Goal: Information Seeking & Learning: Learn about a topic

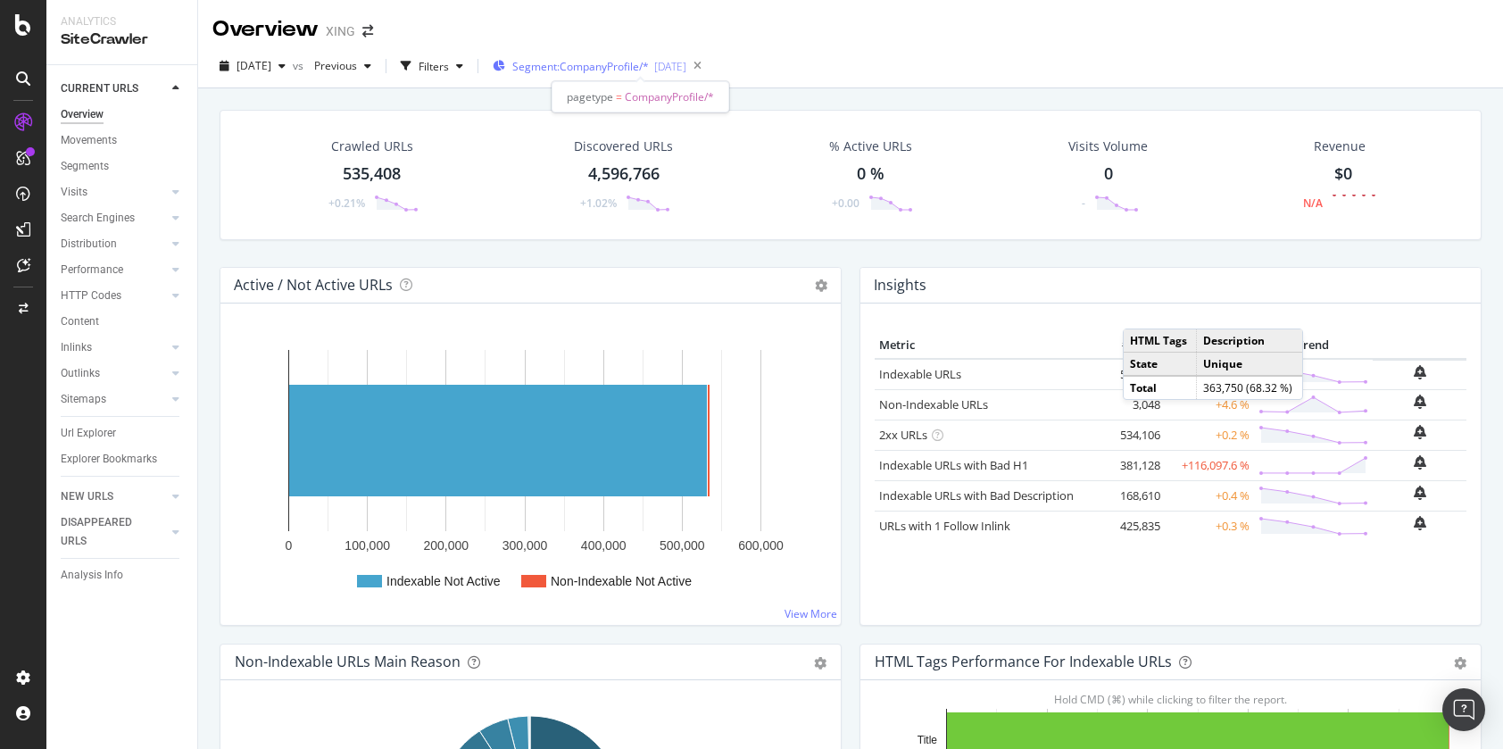
click at [649, 69] on span "Segment: CompanyProfile/*" at bounding box center [580, 66] width 137 height 15
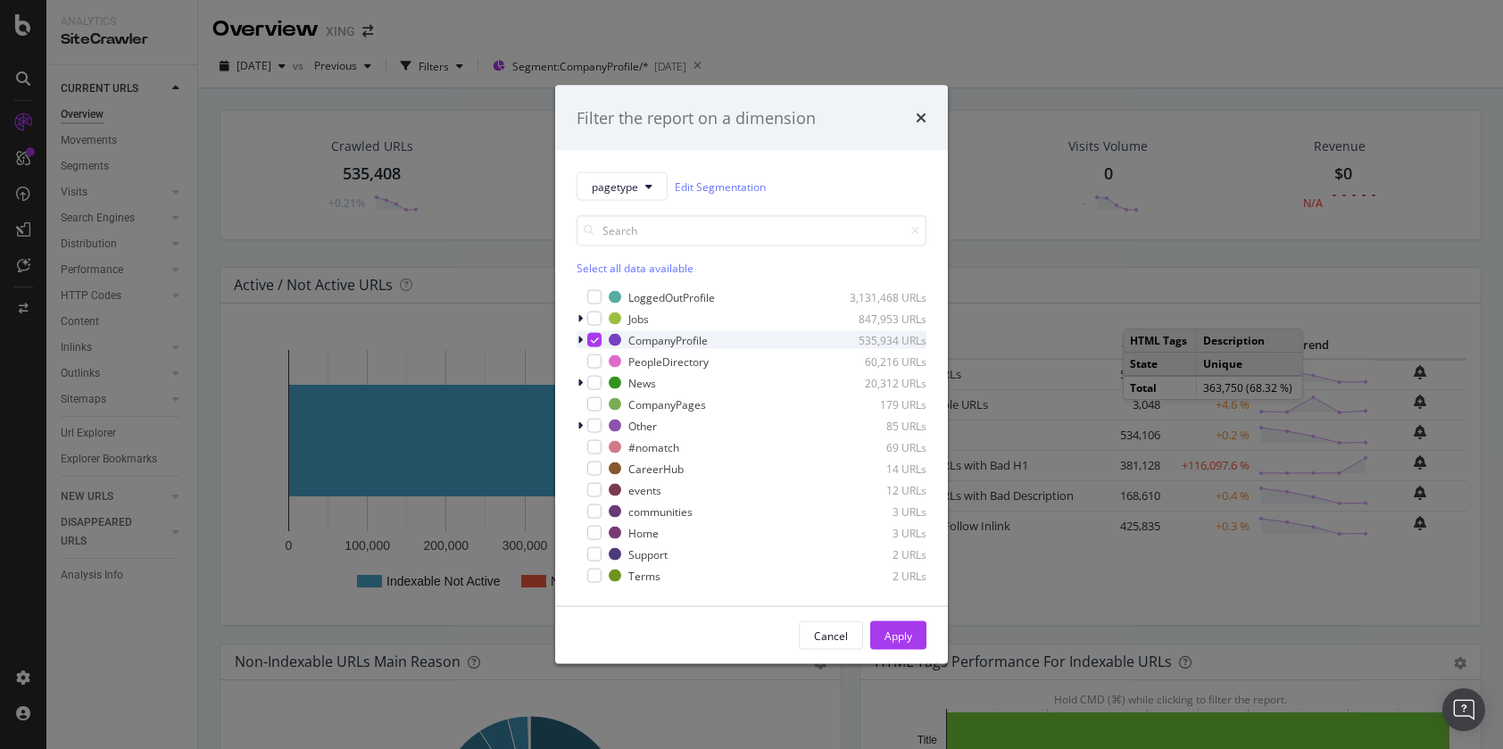
click at [597, 337] on icon "modal" at bounding box center [595, 340] width 8 height 9
click at [595, 364] on div "modal" at bounding box center [594, 361] width 14 height 14
click at [892, 628] on div "Apply" at bounding box center [899, 635] width 28 height 15
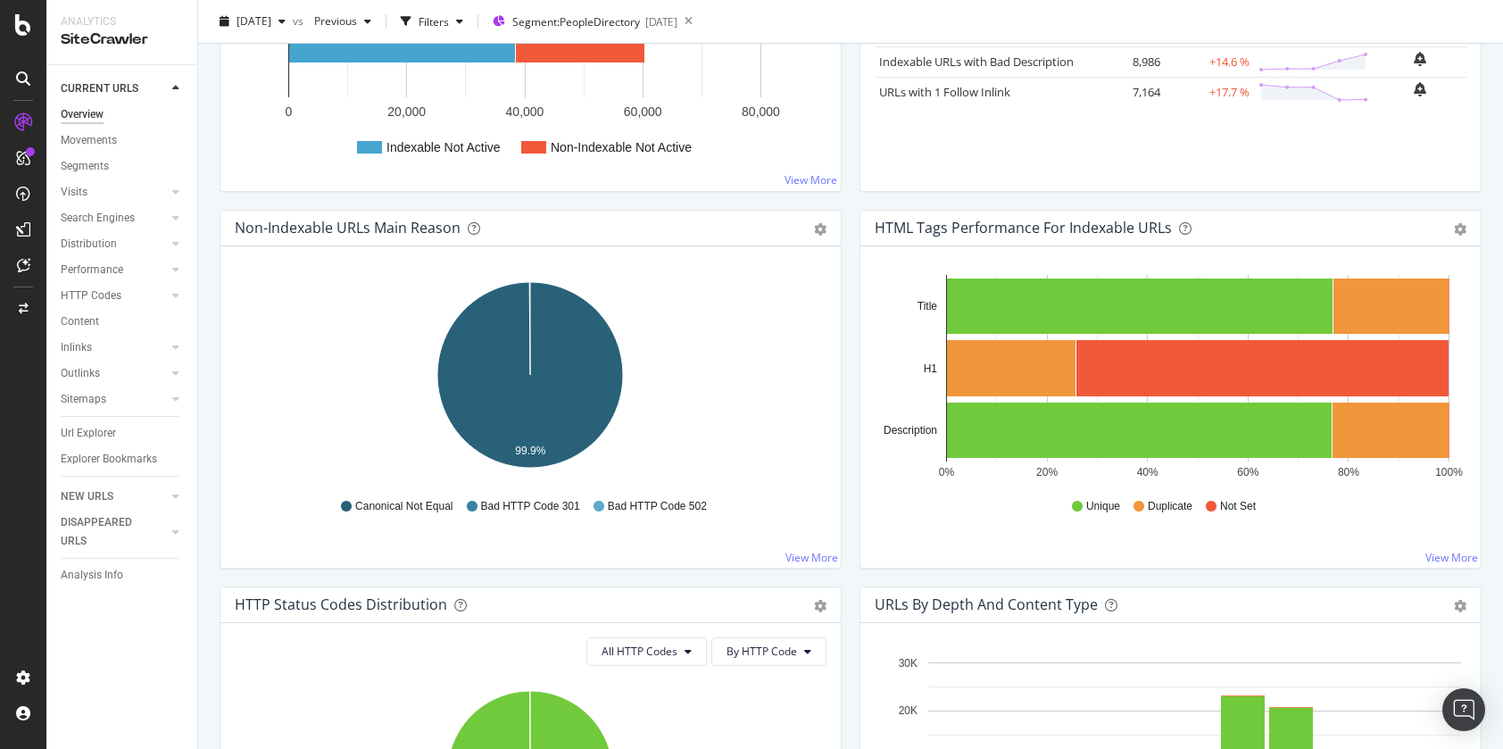
scroll to position [447, 0]
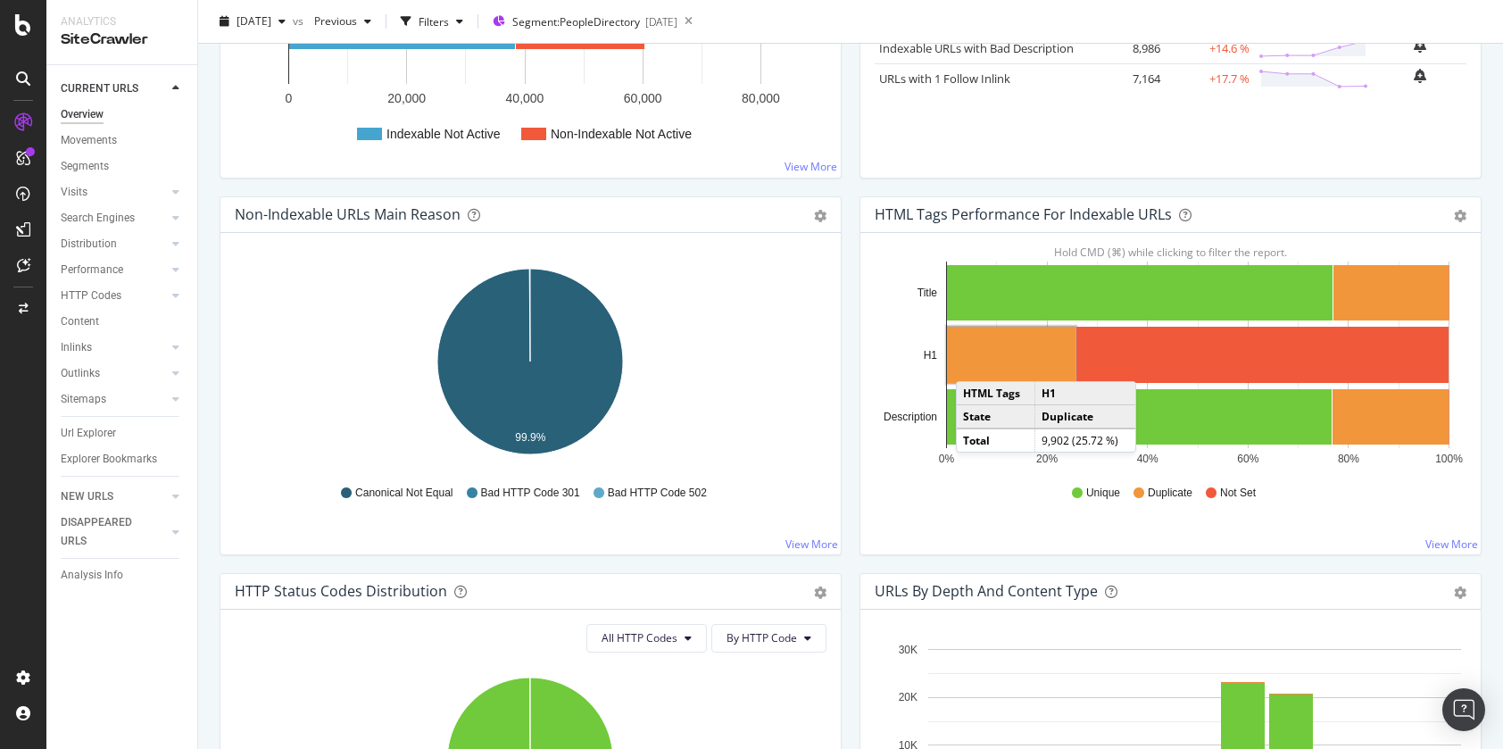
click at [974, 363] on rect "A chart." at bounding box center [1011, 355] width 129 height 56
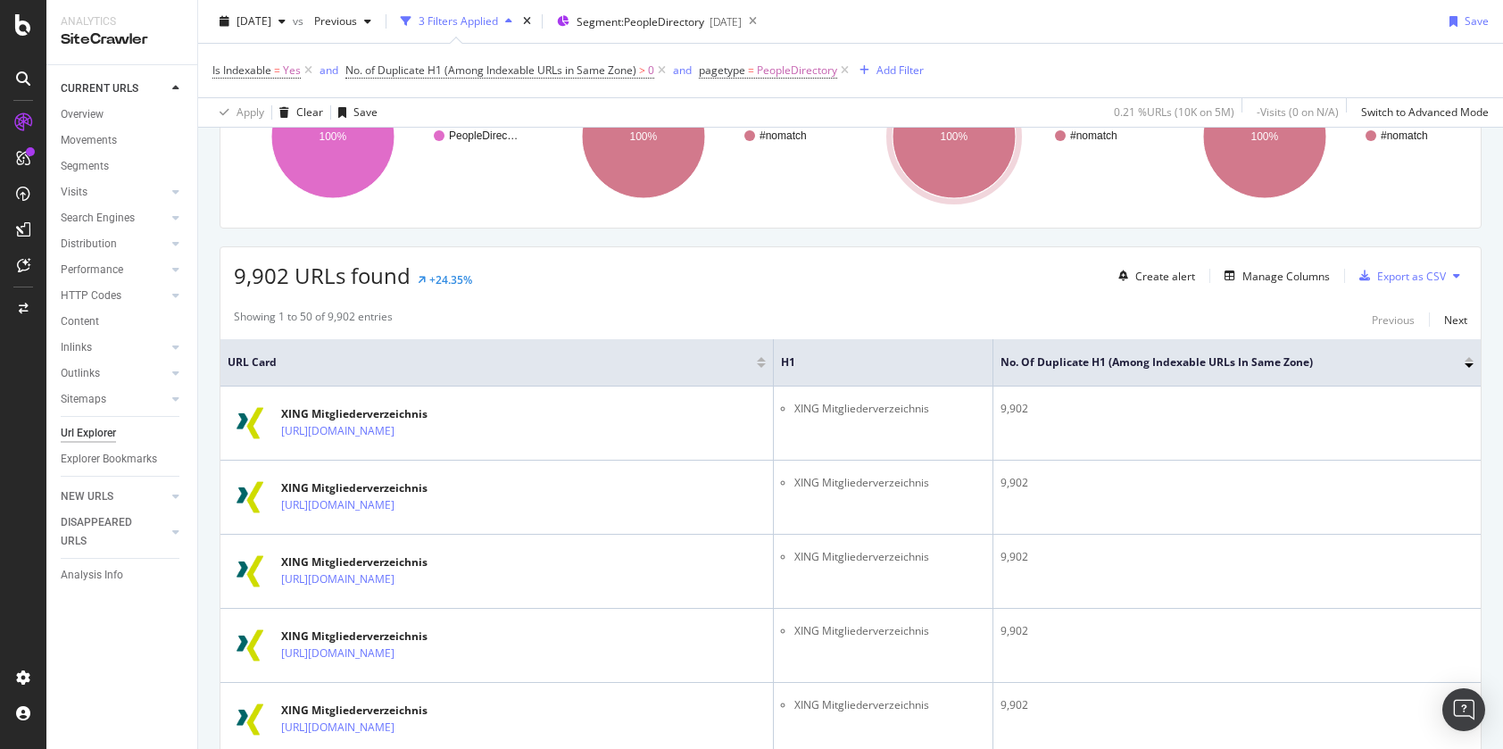
scroll to position [221, 0]
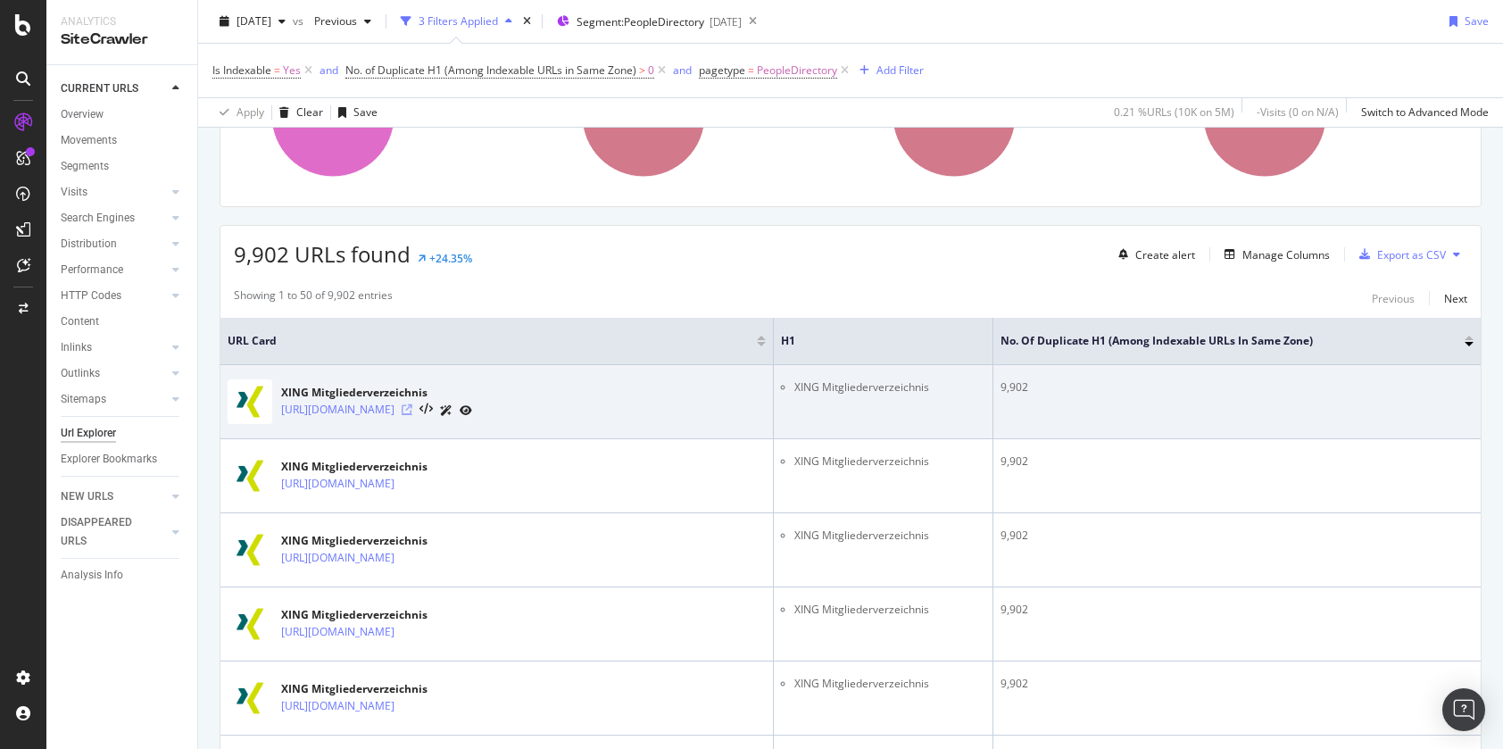
click at [412, 412] on icon at bounding box center [407, 409] width 11 height 11
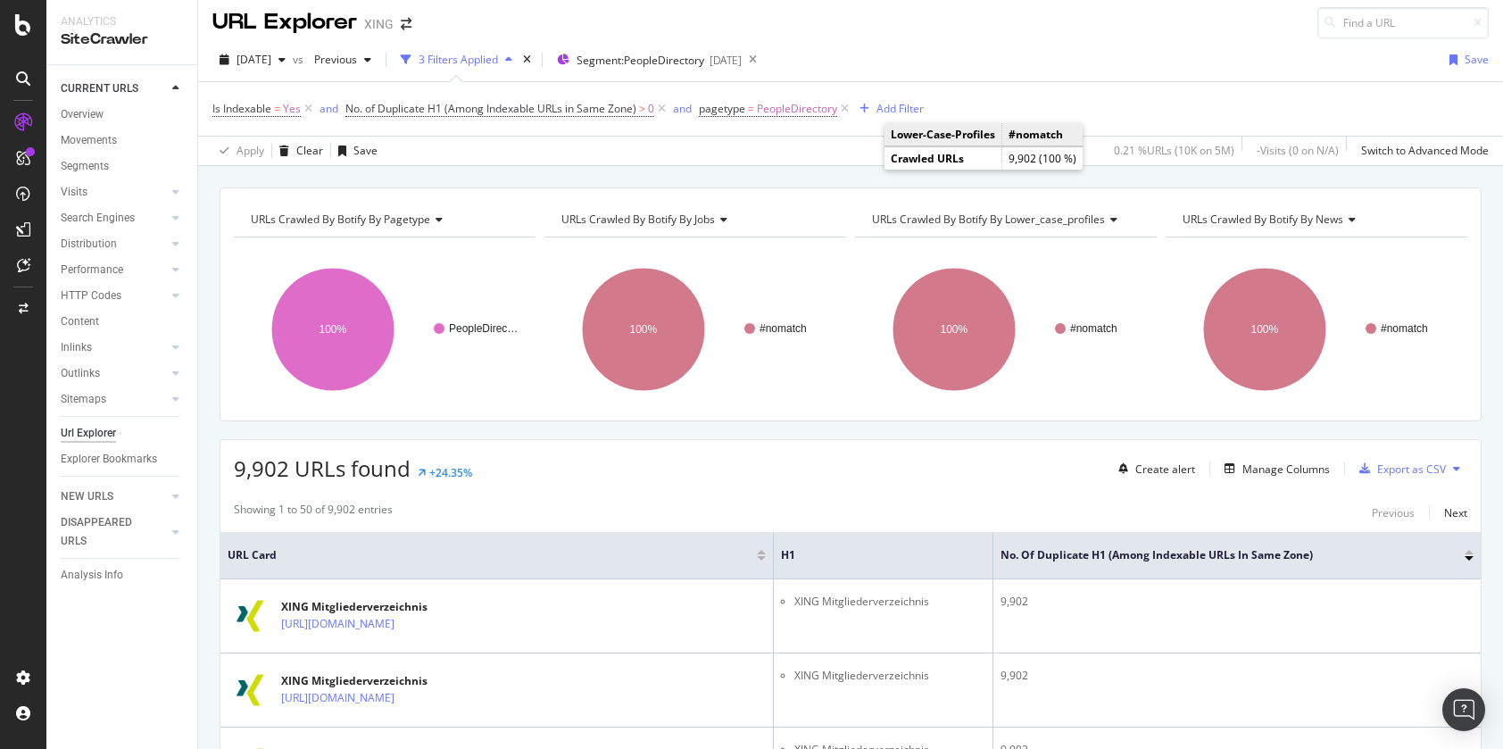
scroll to position [12, 0]
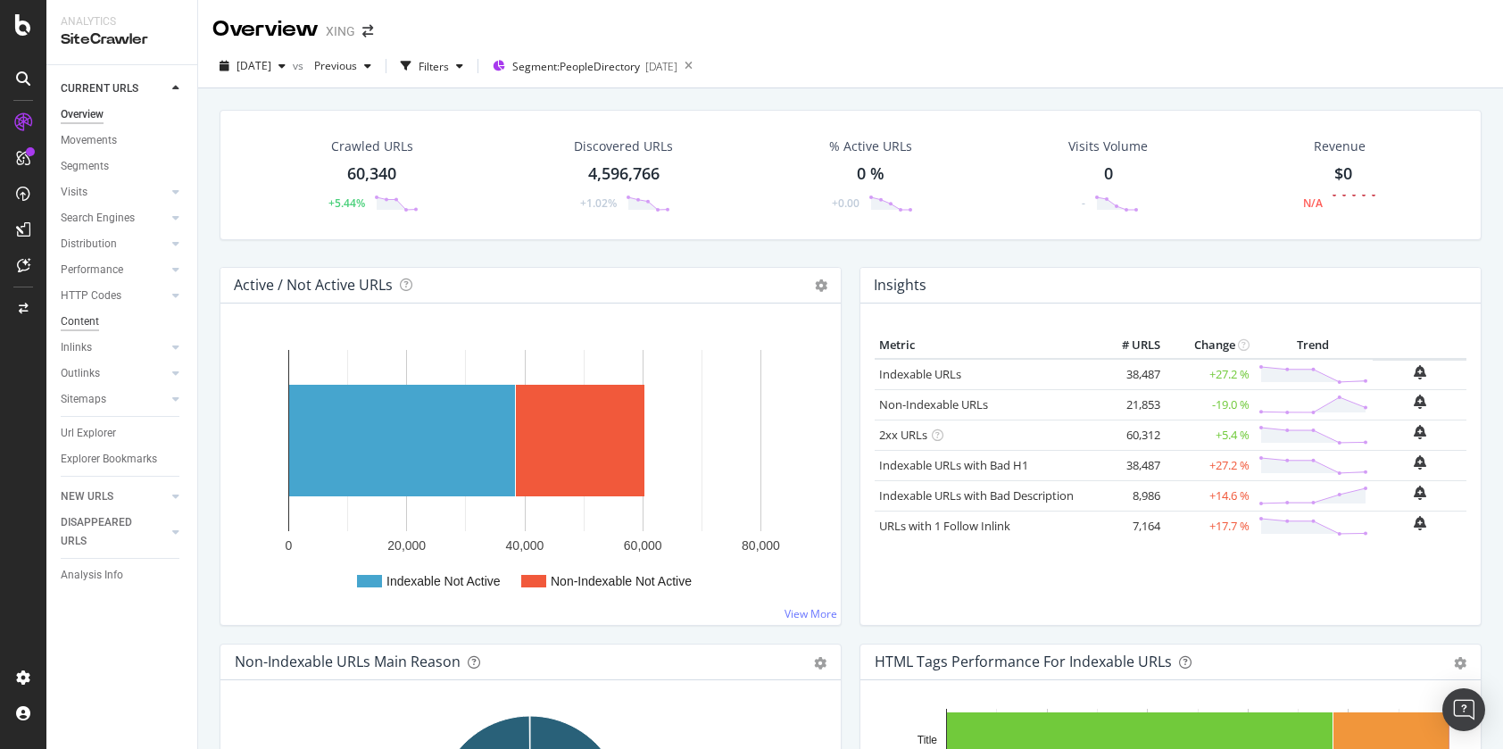
click at [88, 324] on div "Content" at bounding box center [80, 321] width 38 height 19
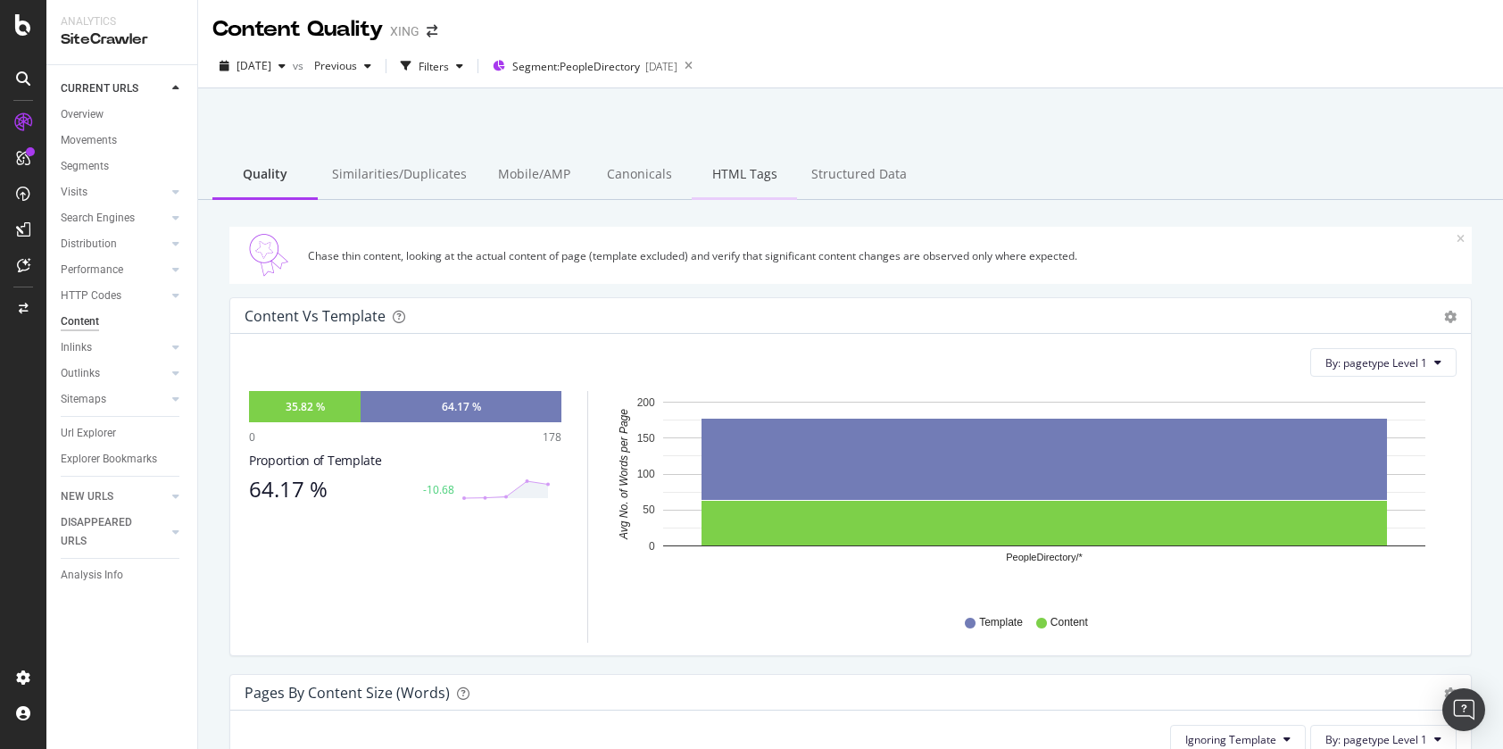
click at [728, 173] on div "HTML Tags" at bounding box center [744, 175] width 105 height 49
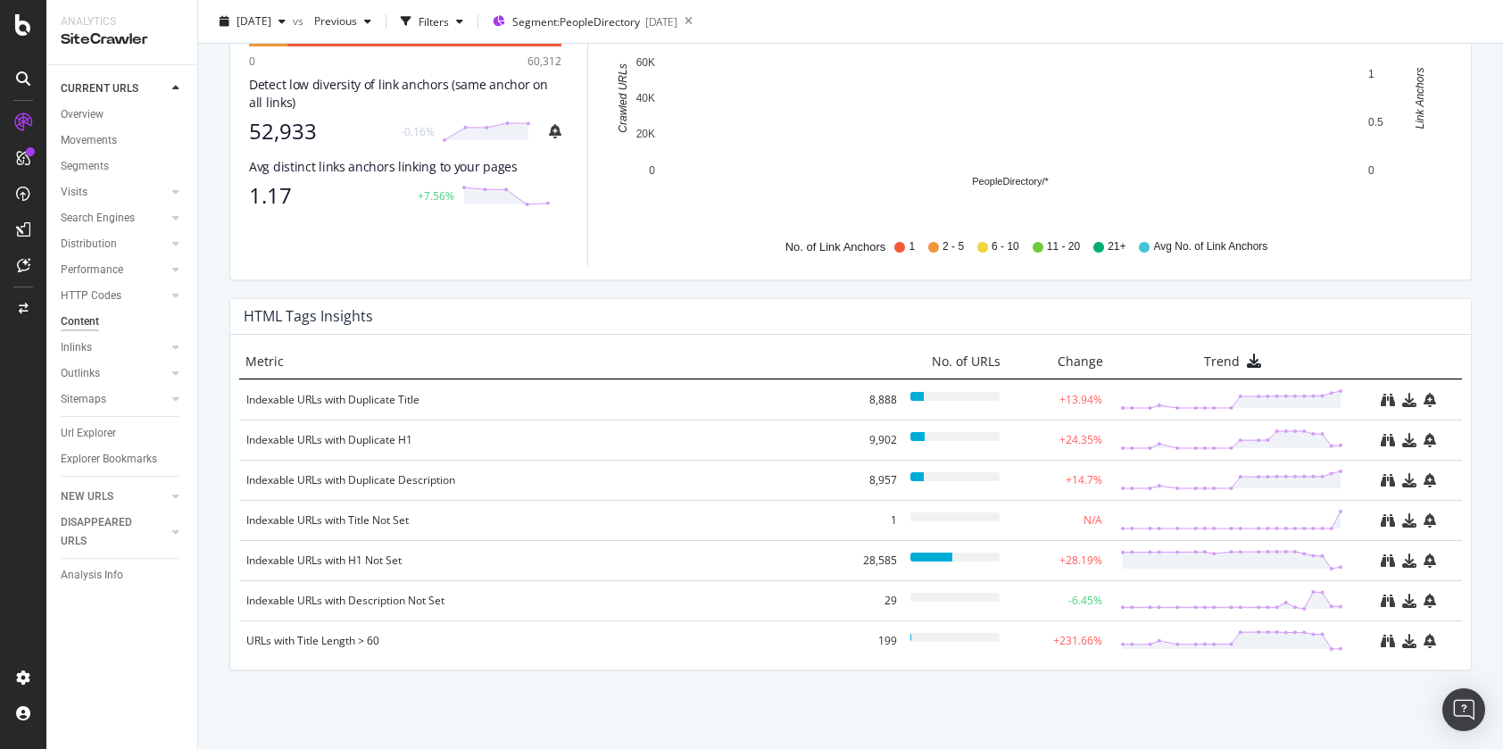
scroll to position [1131, 0]
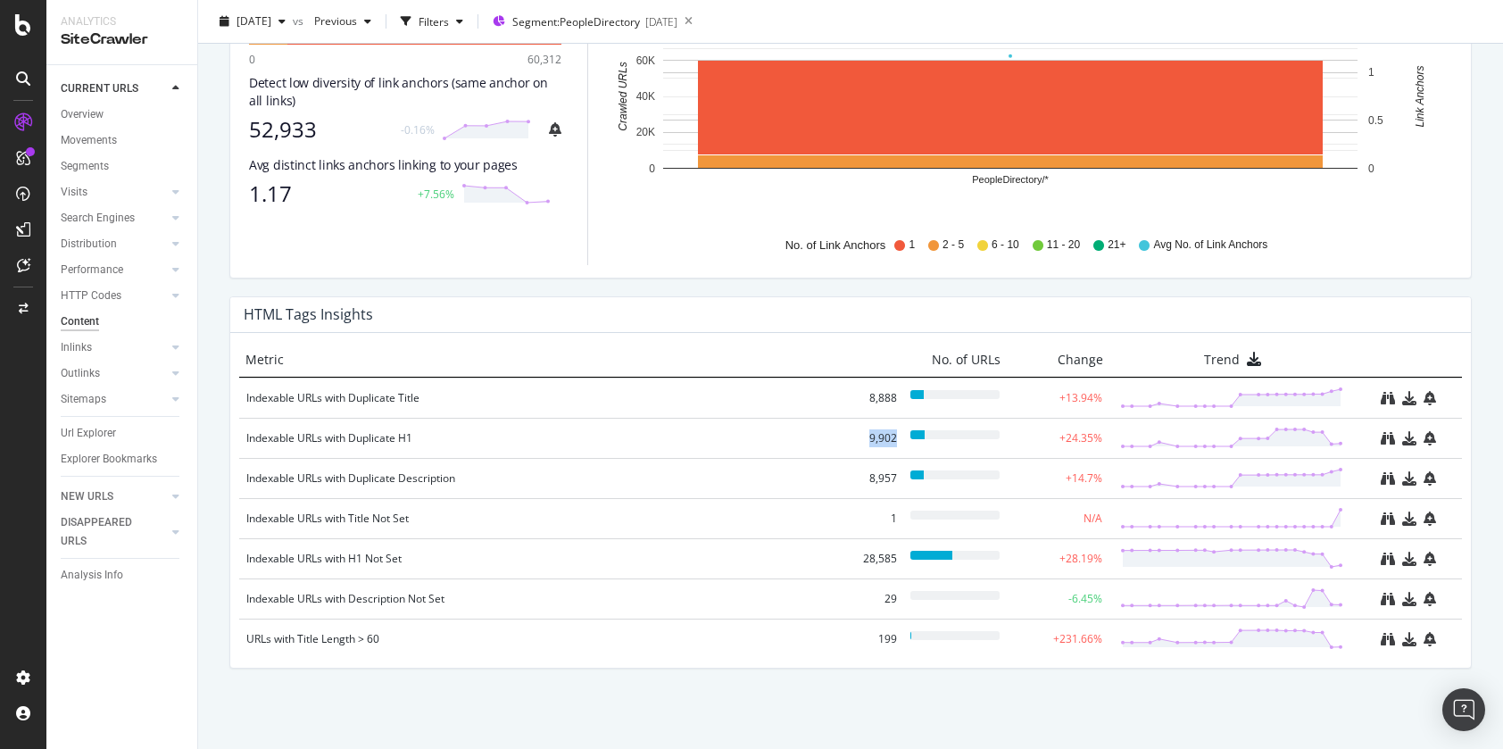
drag, startPoint x: 866, startPoint y: 438, endPoint x: 902, endPoint y: 440, distance: 35.8
click at [902, 440] on div "Indexable URLs with Duplicate H1 9,902 +24.35%" at bounding box center [850, 438] width 1223 height 40
click at [398, 442] on div "Indexable URLs with Duplicate H1" at bounding box center [542, 438] width 593 height 18
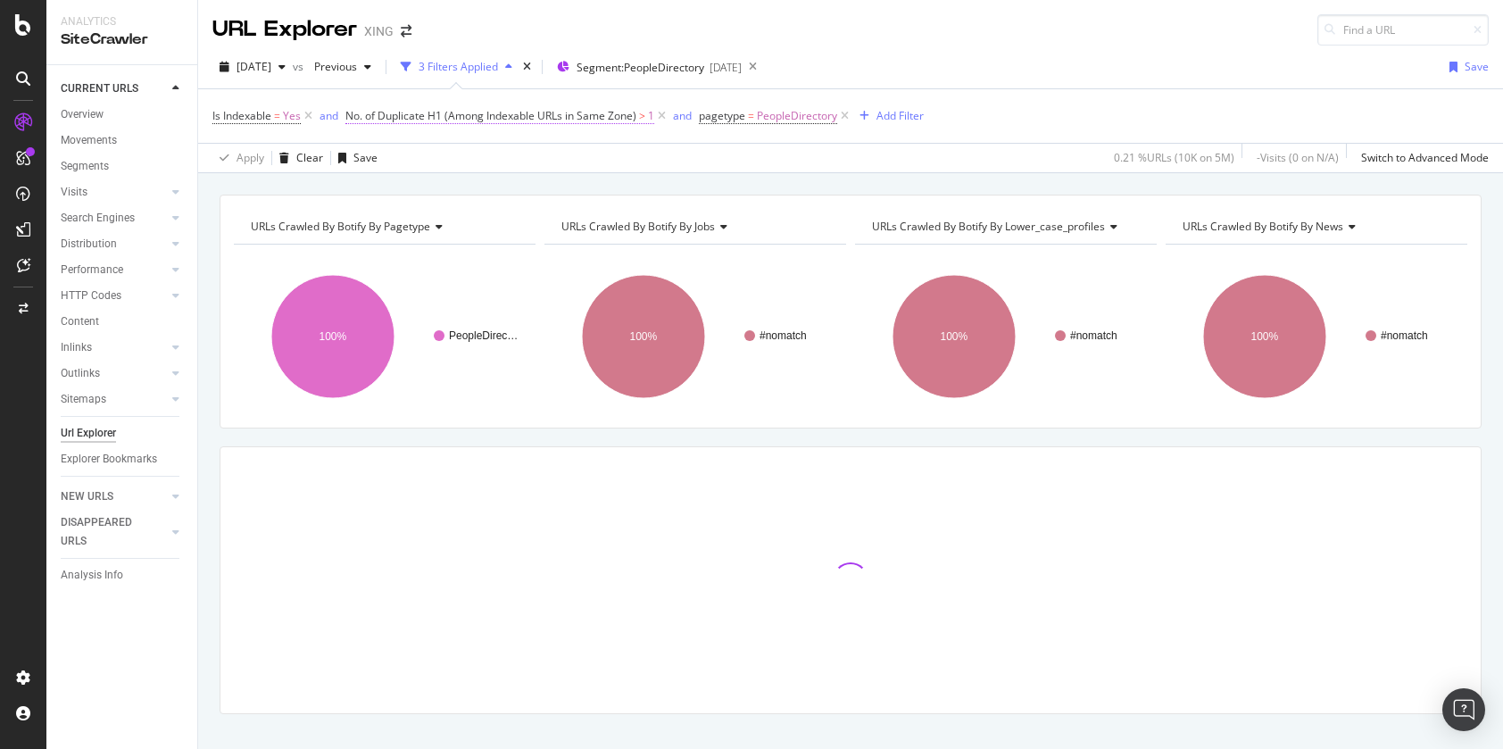
scroll to position [28, 0]
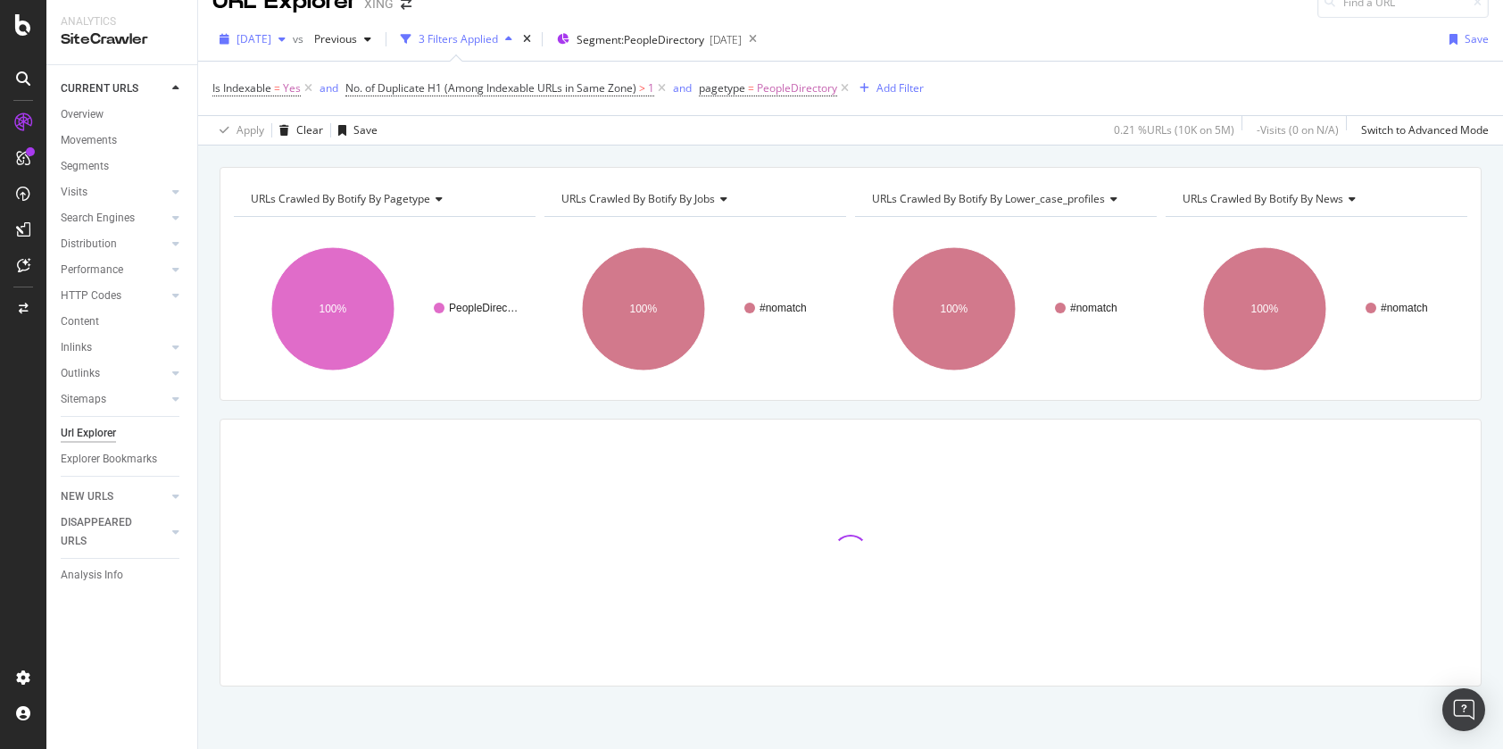
click at [271, 42] on span "[DATE]" at bounding box center [254, 38] width 35 height 15
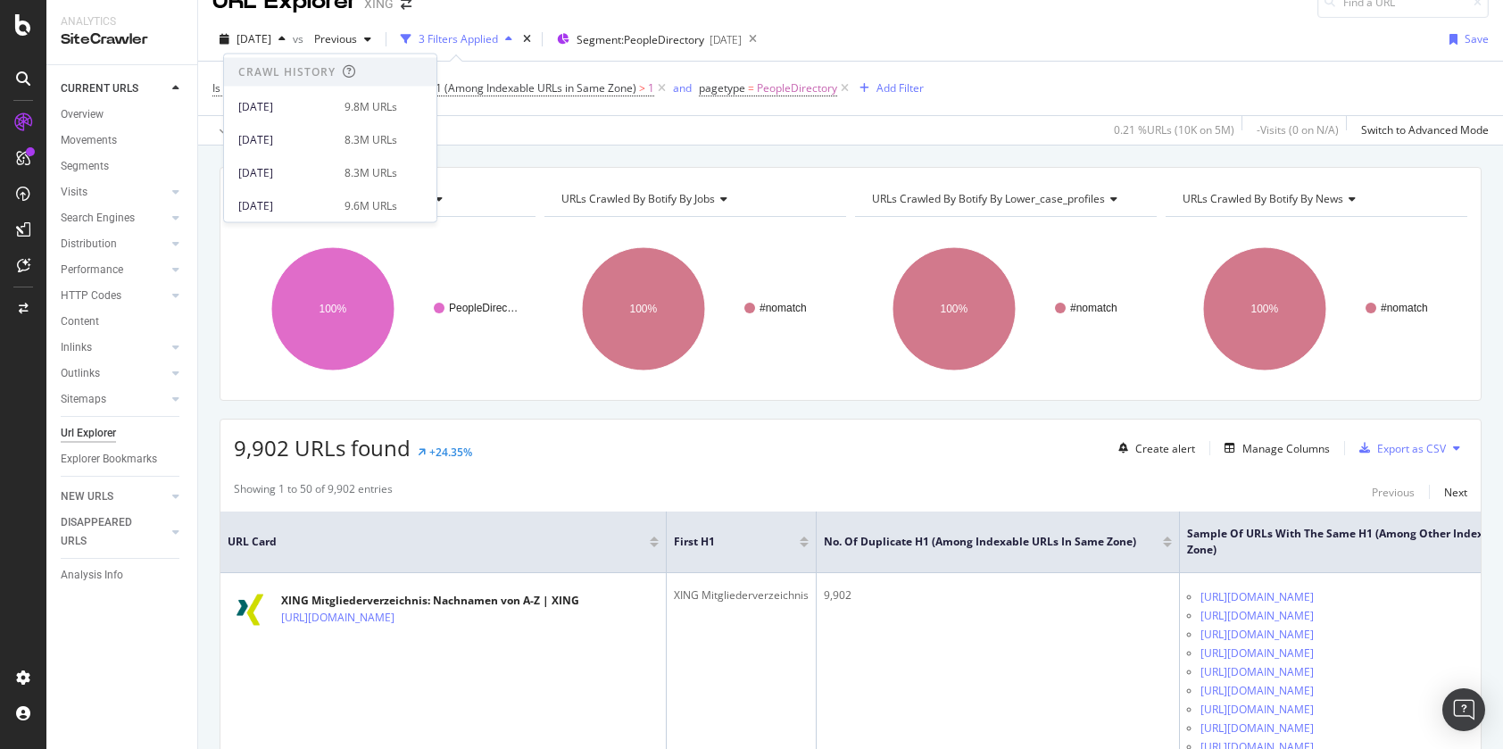
scroll to position [362, 0]
click at [386, 171] on div "8.3M URLs" at bounding box center [371, 165] width 53 height 16
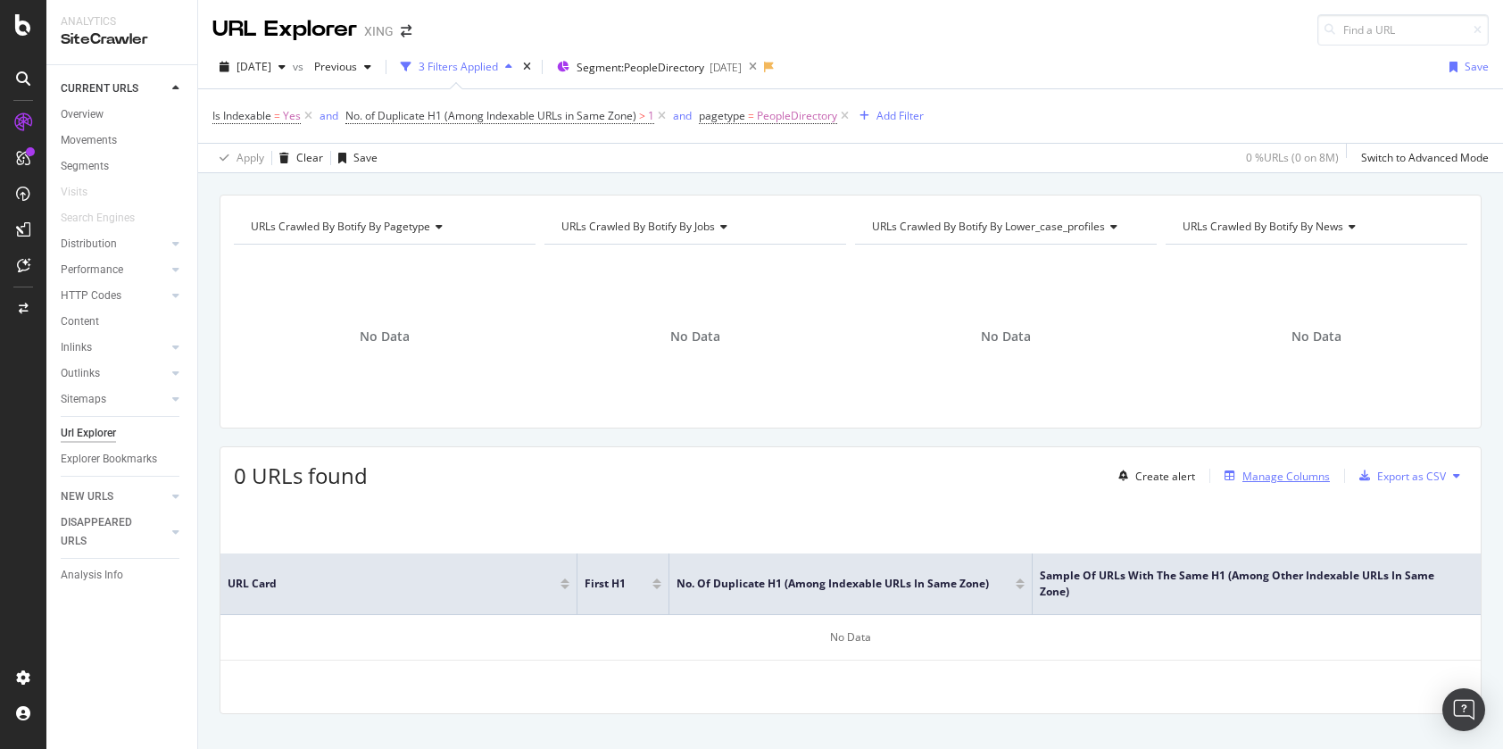
click at [1269, 473] on div "Manage Columns" at bounding box center [1286, 476] width 87 height 15
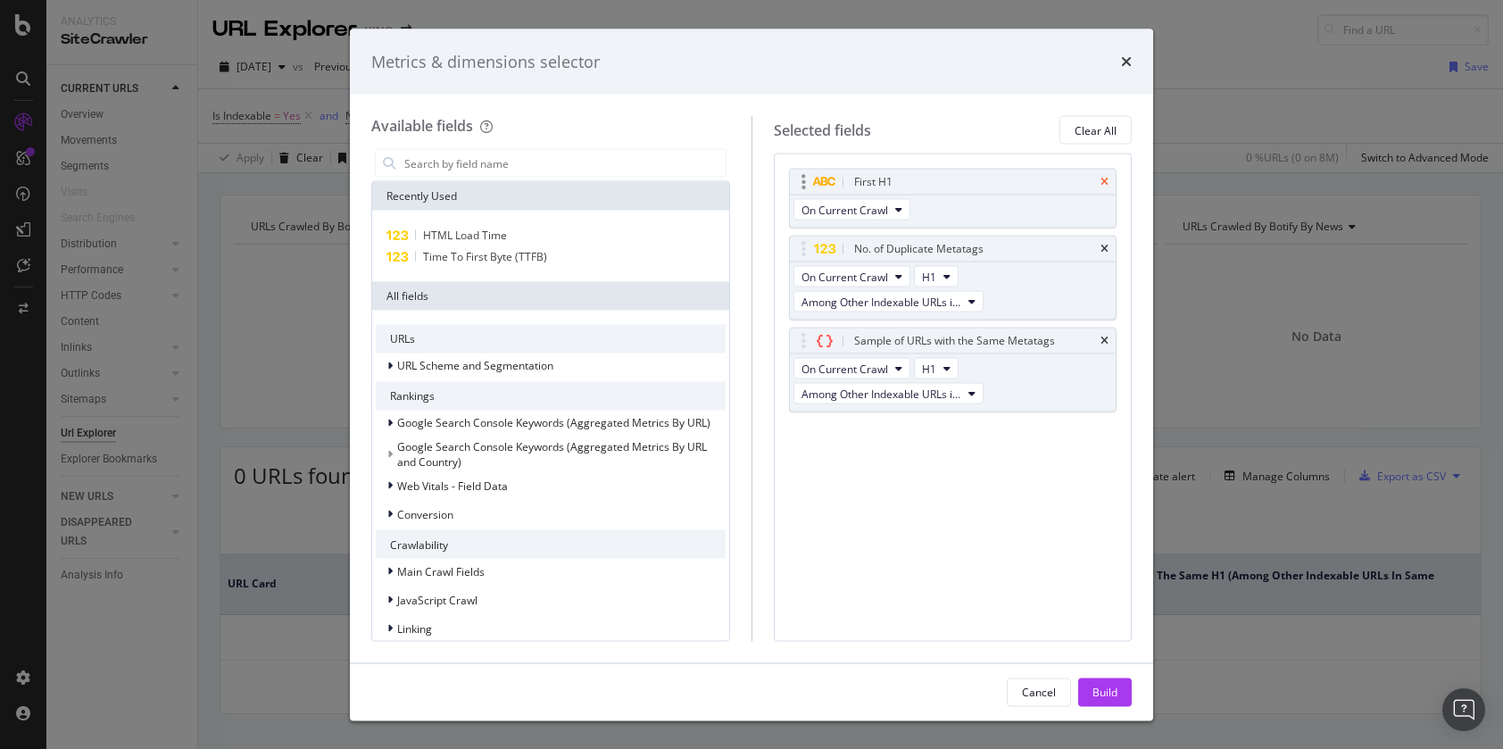
click at [1106, 182] on icon "times" at bounding box center [1105, 182] width 8 height 11
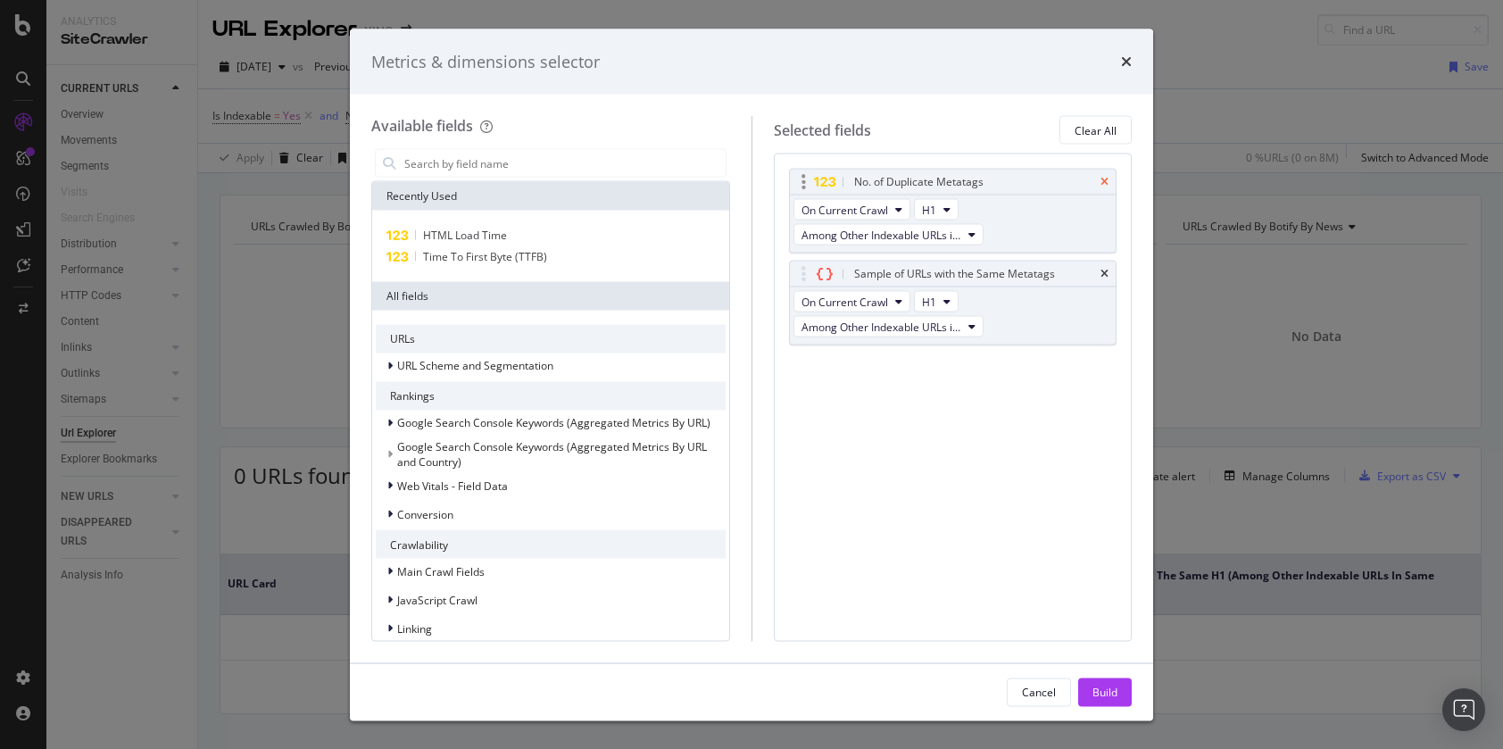
click at [1106, 183] on icon "times" at bounding box center [1105, 182] width 8 height 11
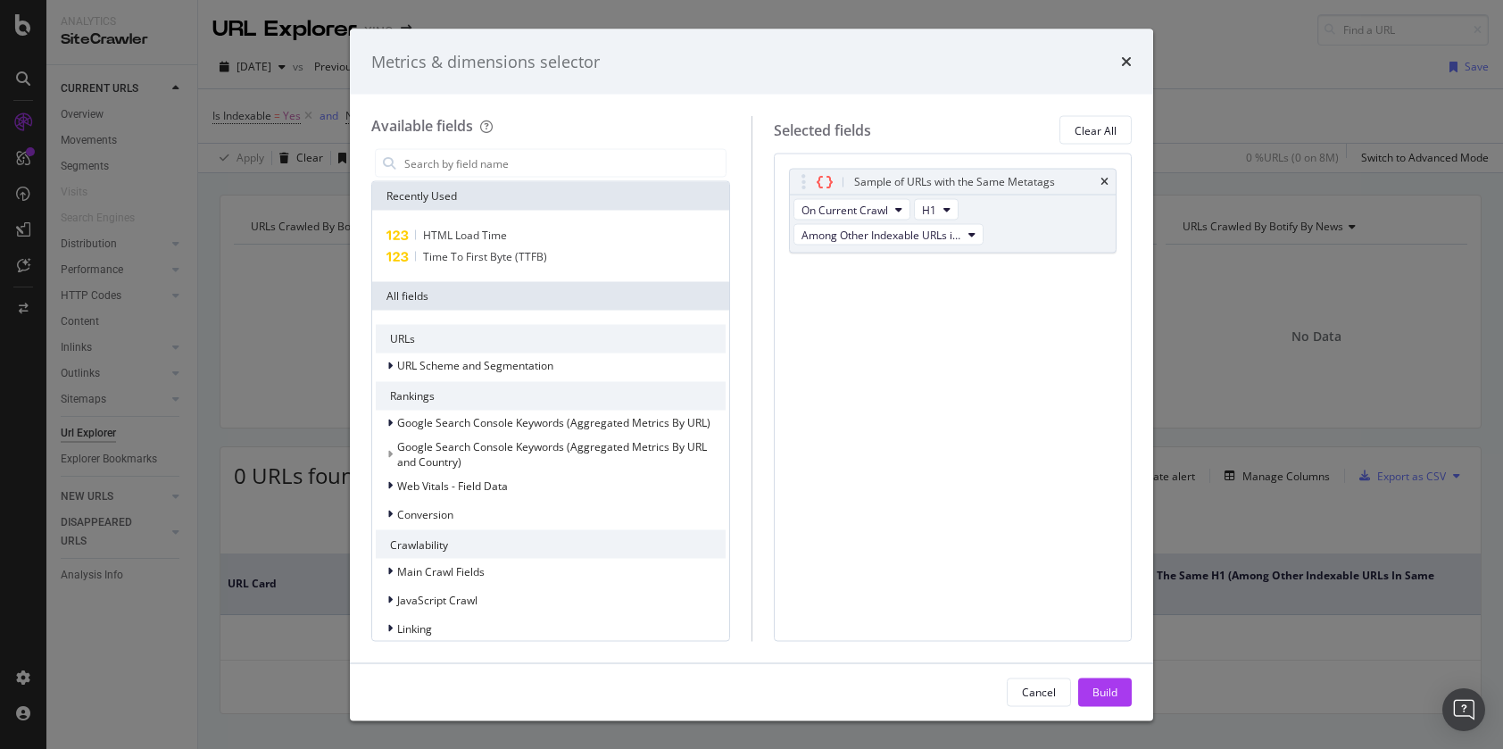
click at [1106, 183] on icon "times" at bounding box center [1105, 182] width 8 height 11
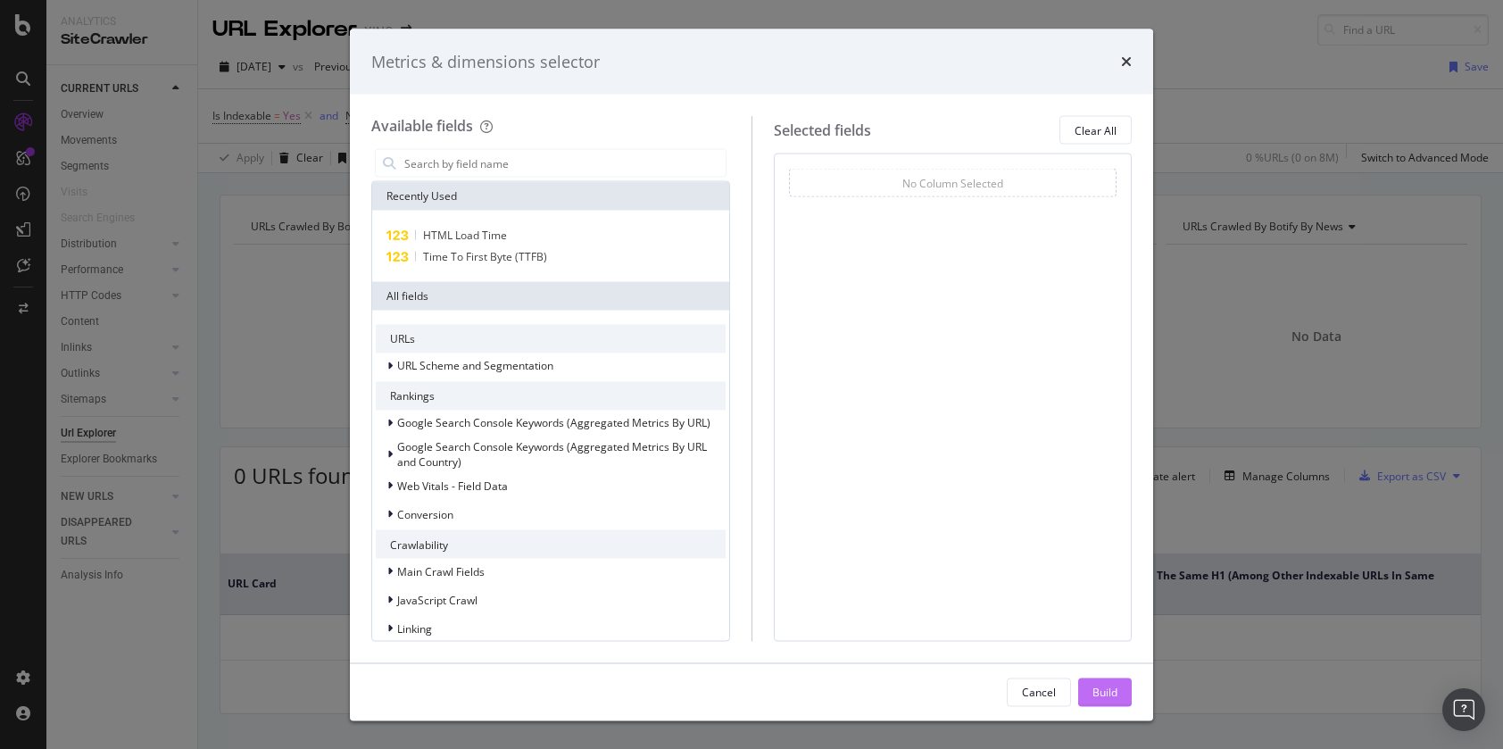
click at [1109, 681] on div "Build" at bounding box center [1105, 691] width 25 height 27
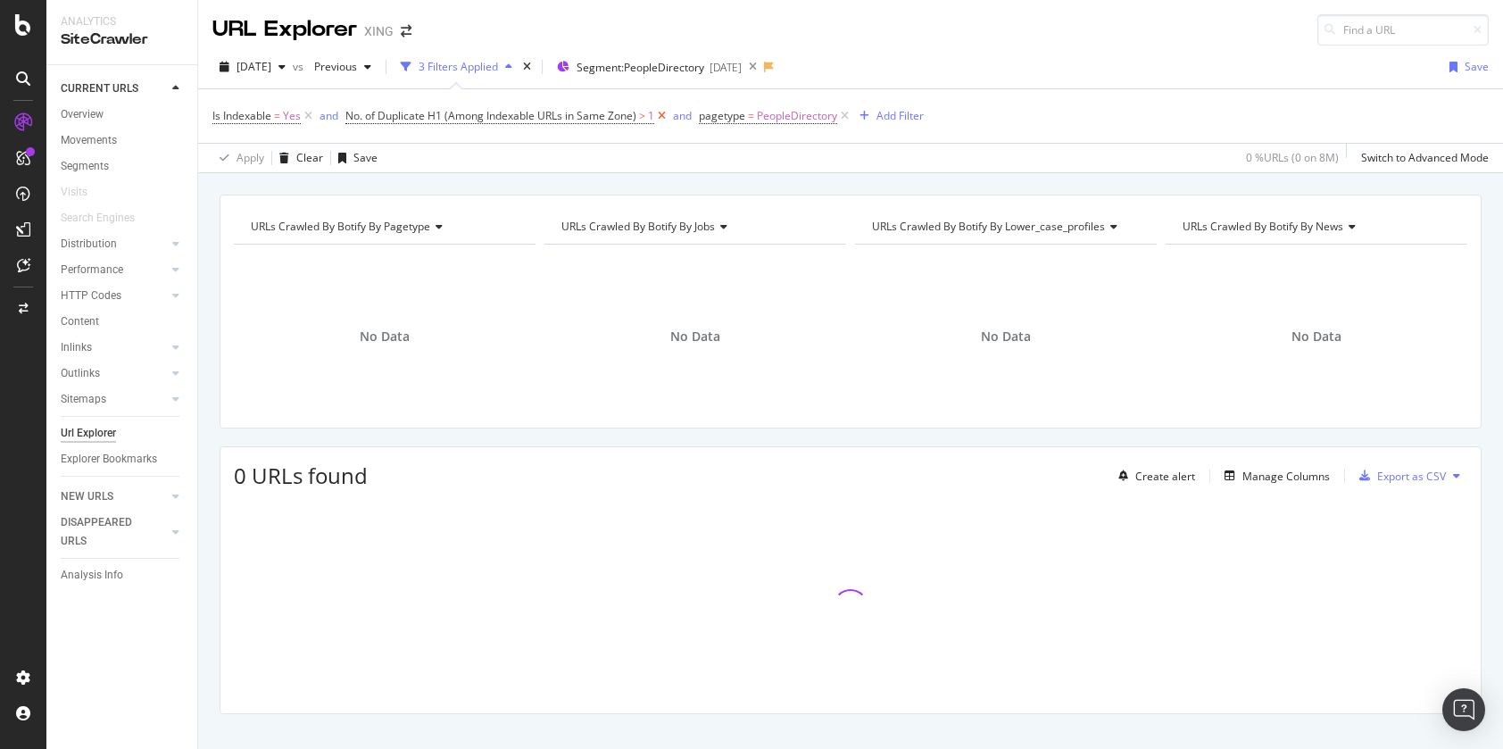
click at [661, 115] on icon at bounding box center [661, 116] width 15 height 18
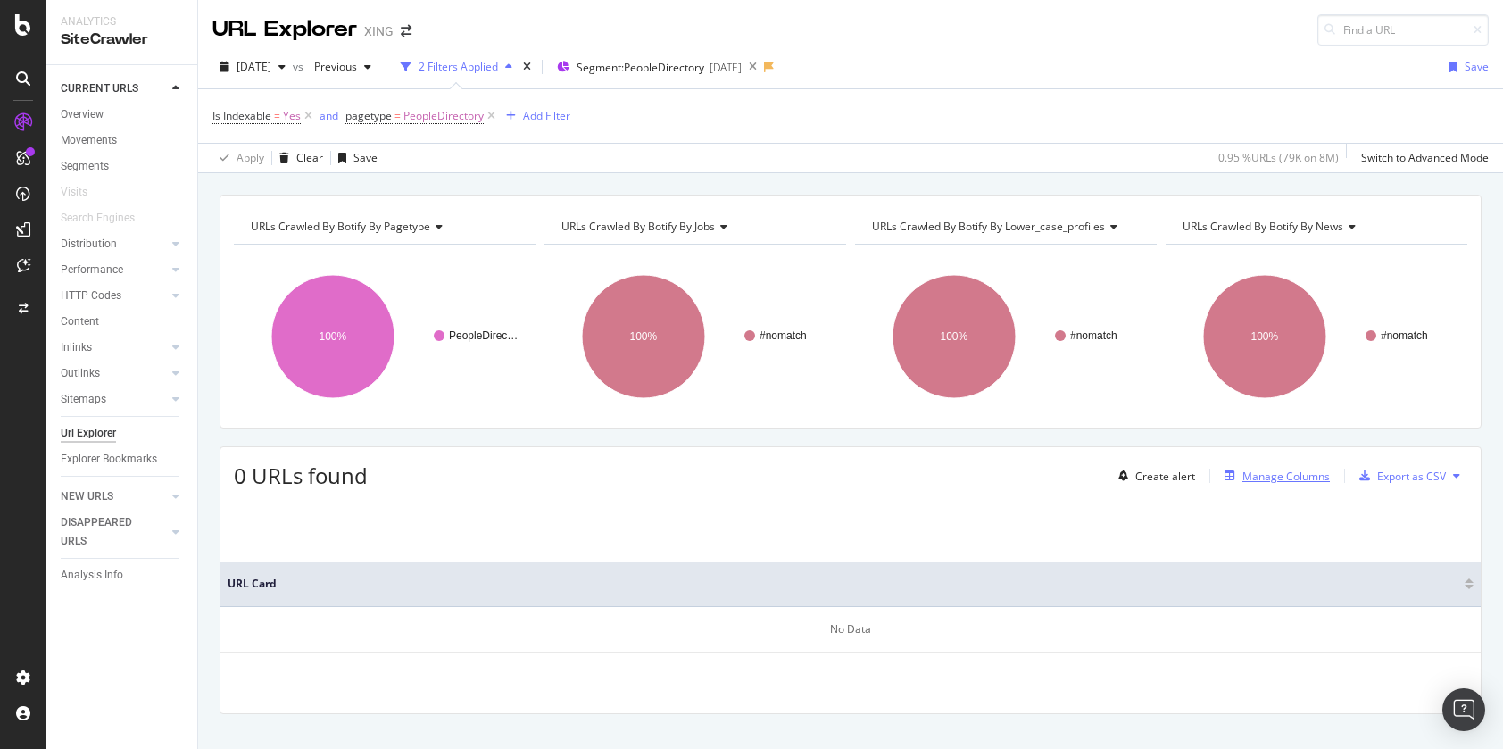
click at [1260, 476] on div "Manage Columns" at bounding box center [1286, 476] width 87 height 15
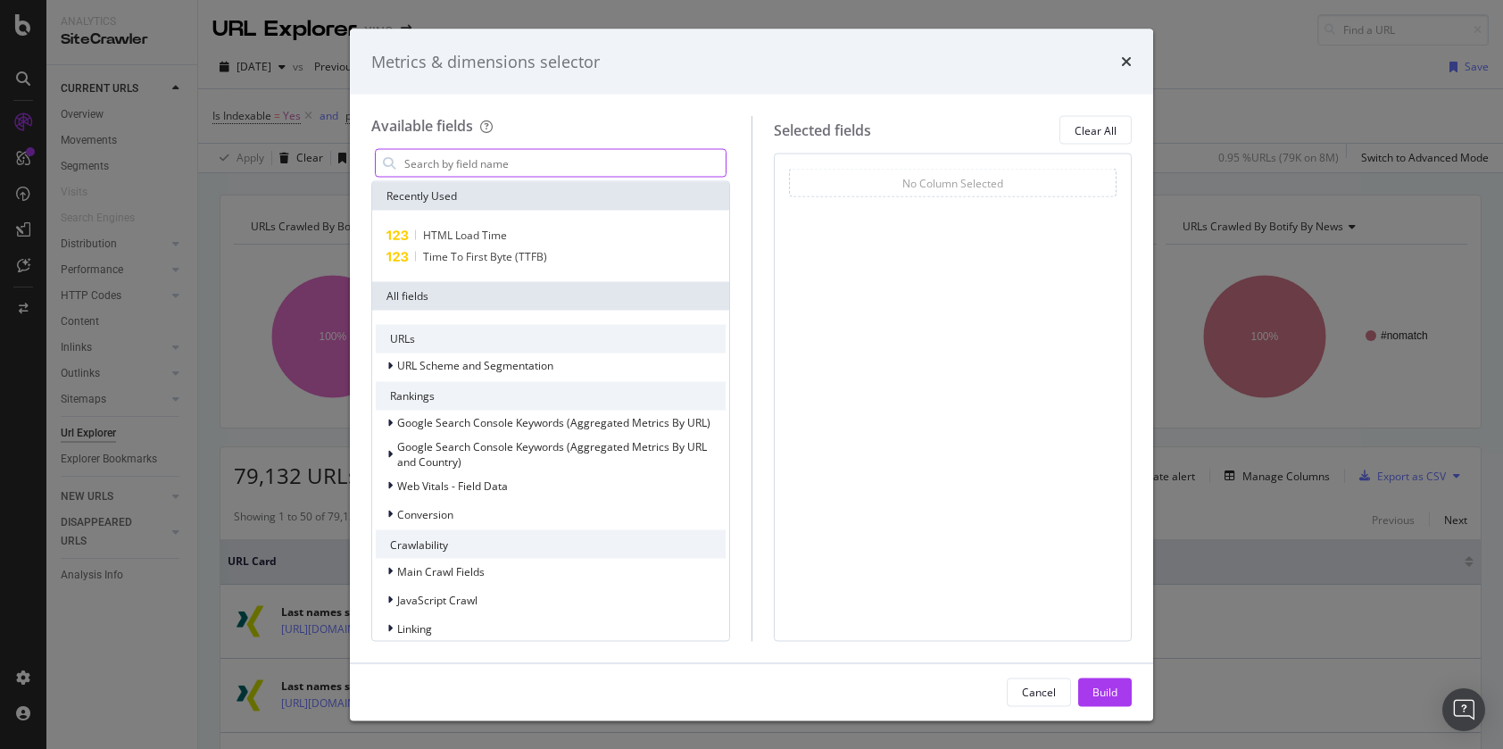
click at [494, 155] on input "modal" at bounding box center [564, 163] width 323 height 27
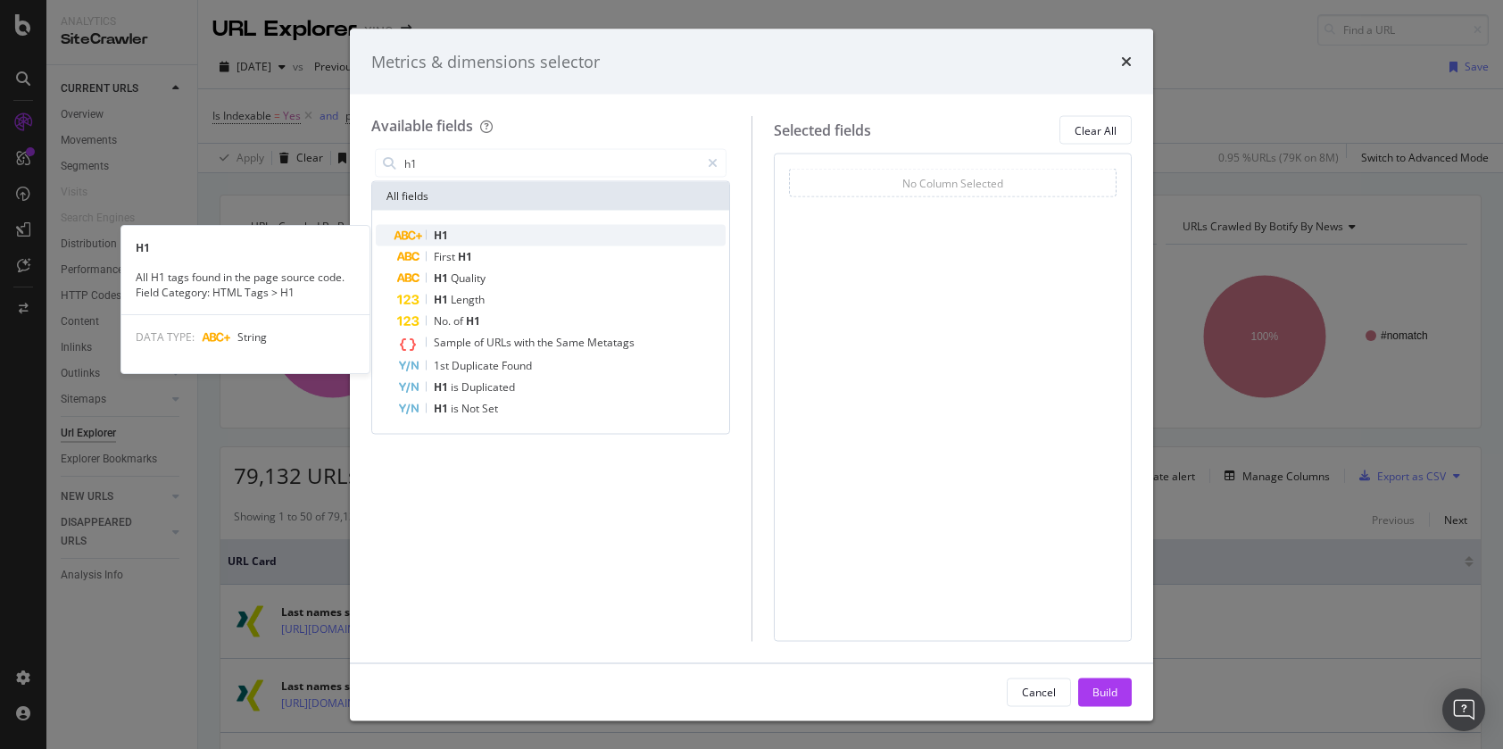
type input "h1"
click at [551, 234] on div "H1" at bounding box center [561, 235] width 329 height 21
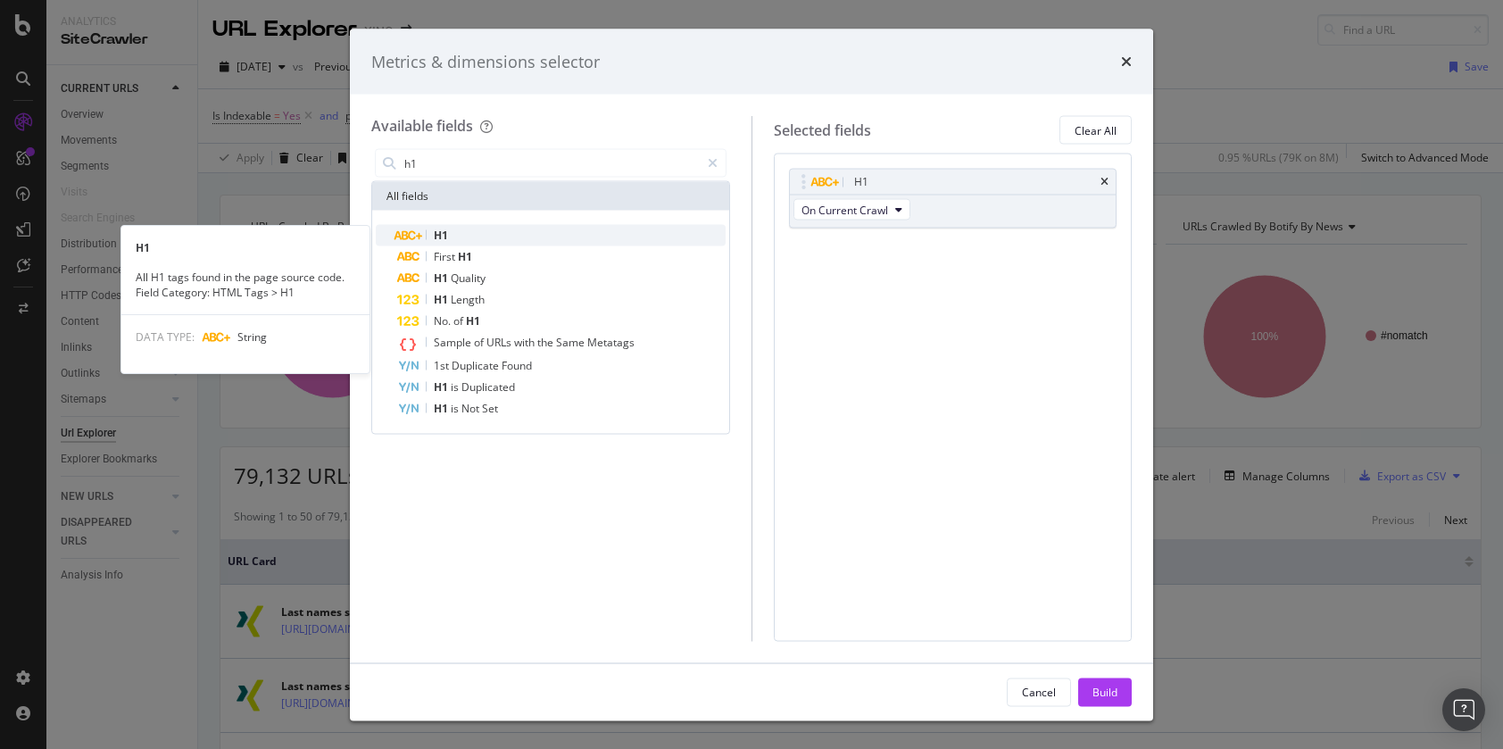
click at [554, 237] on div "H1" at bounding box center [561, 235] width 329 height 21
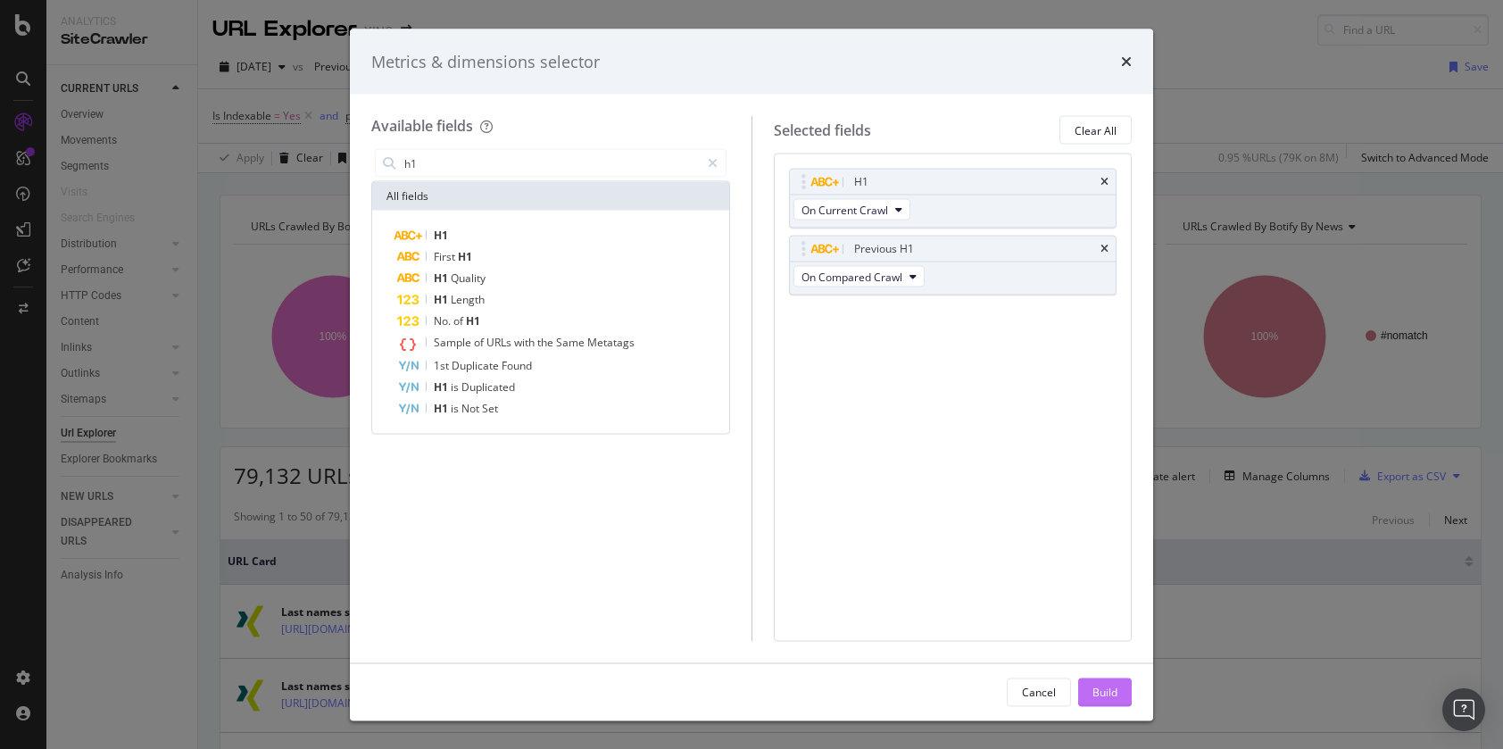
click at [1107, 694] on div "Build" at bounding box center [1105, 691] width 25 height 15
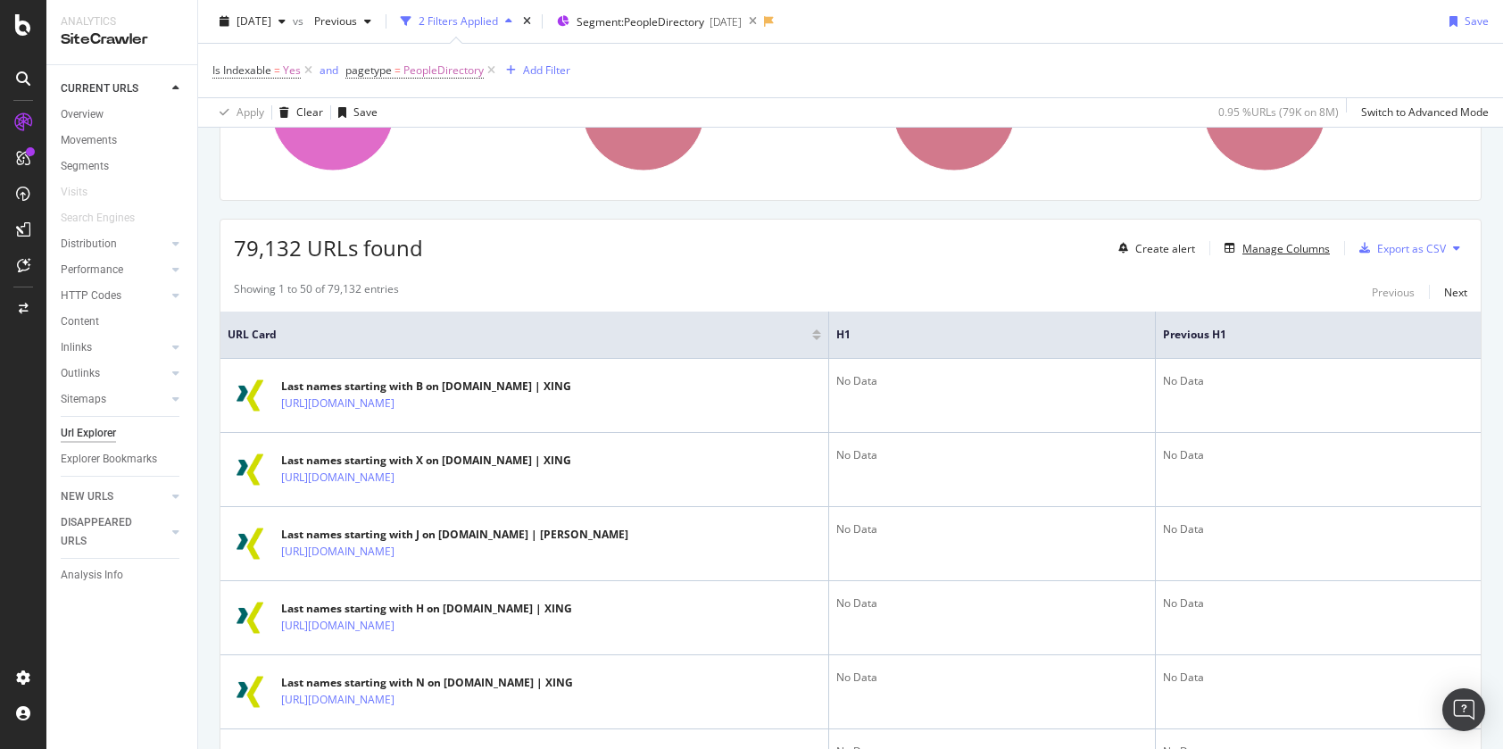
scroll to position [229, 0]
click at [975, 332] on span "H1" at bounding box center [978, 334] width 285 height 16
click at [1030, 348] on th "H1" at bounding box center [992, 334] width 327 height 47
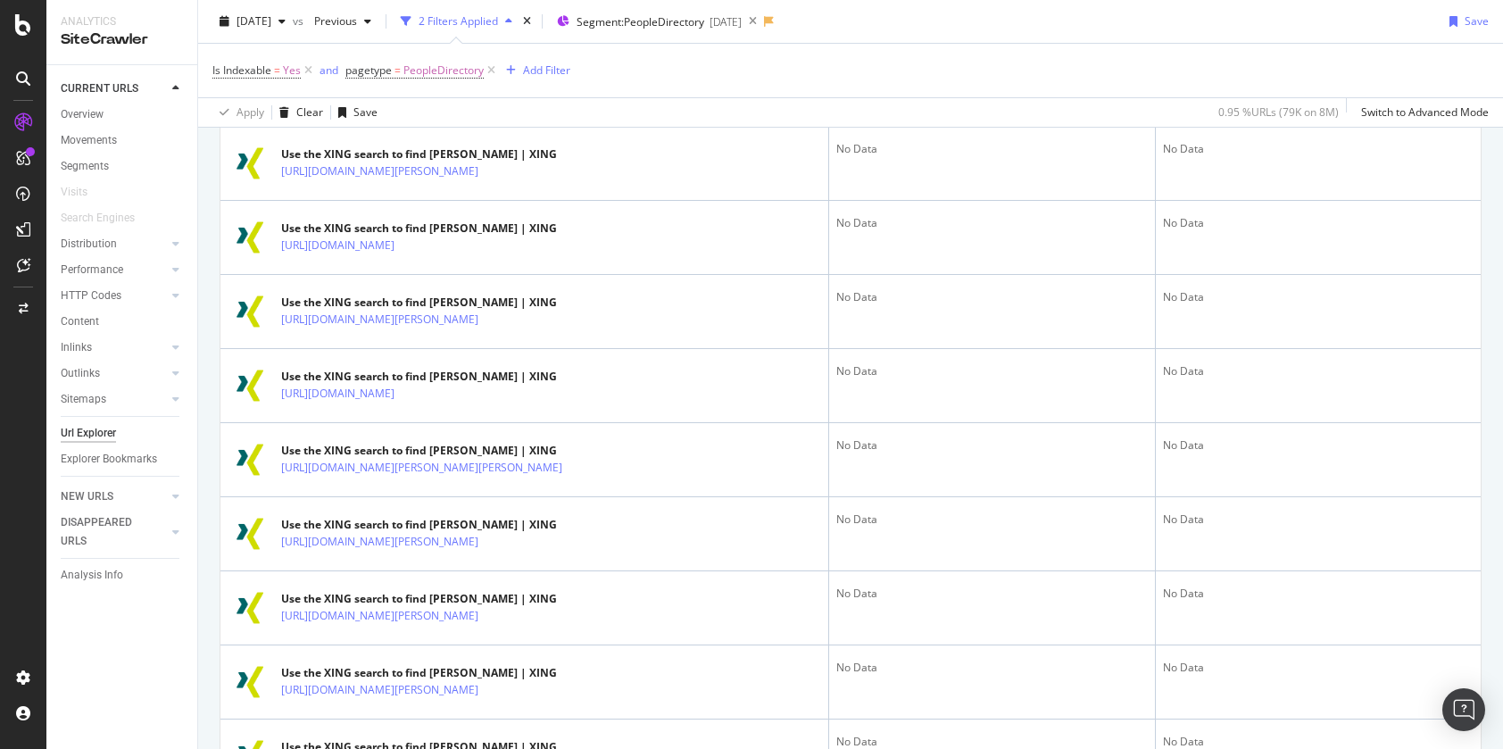
scroll to position [3646, 0]
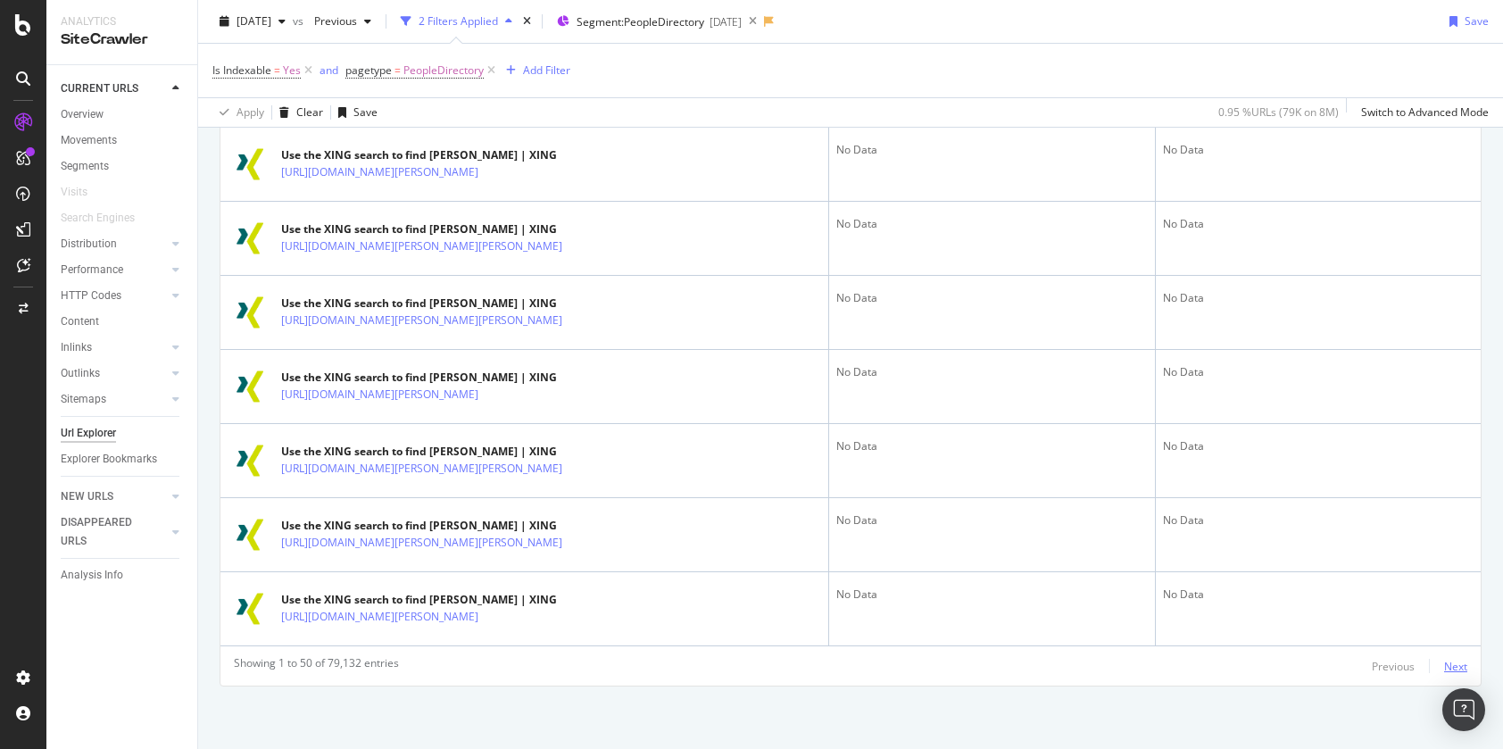
click at [1456, 663] on div "Next" at bounding box center [1455, 666] width 23 height 15
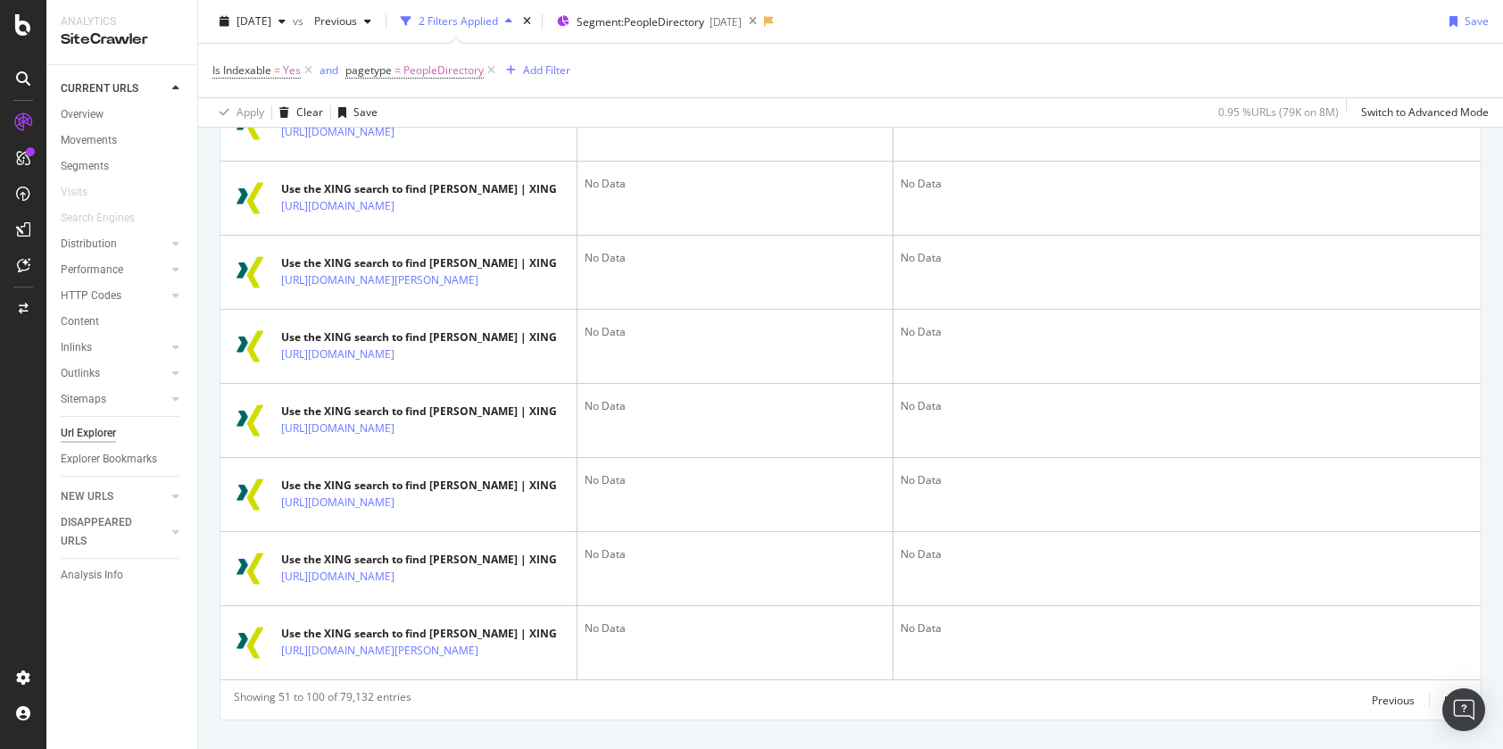
scroll to position [3926, 0]
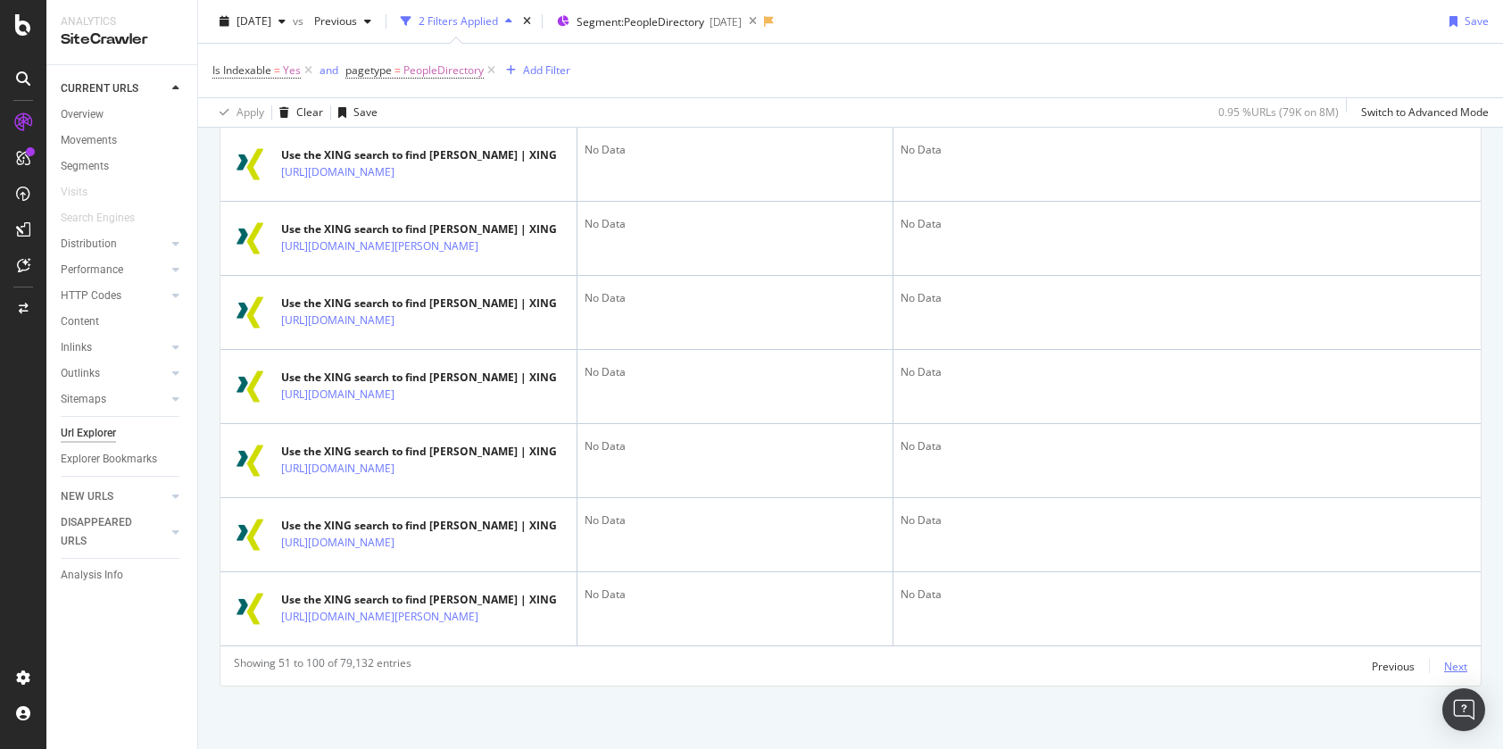
click at [1460, 665] on div "Next" at bounding box center [1455, 666] width 23 height 15
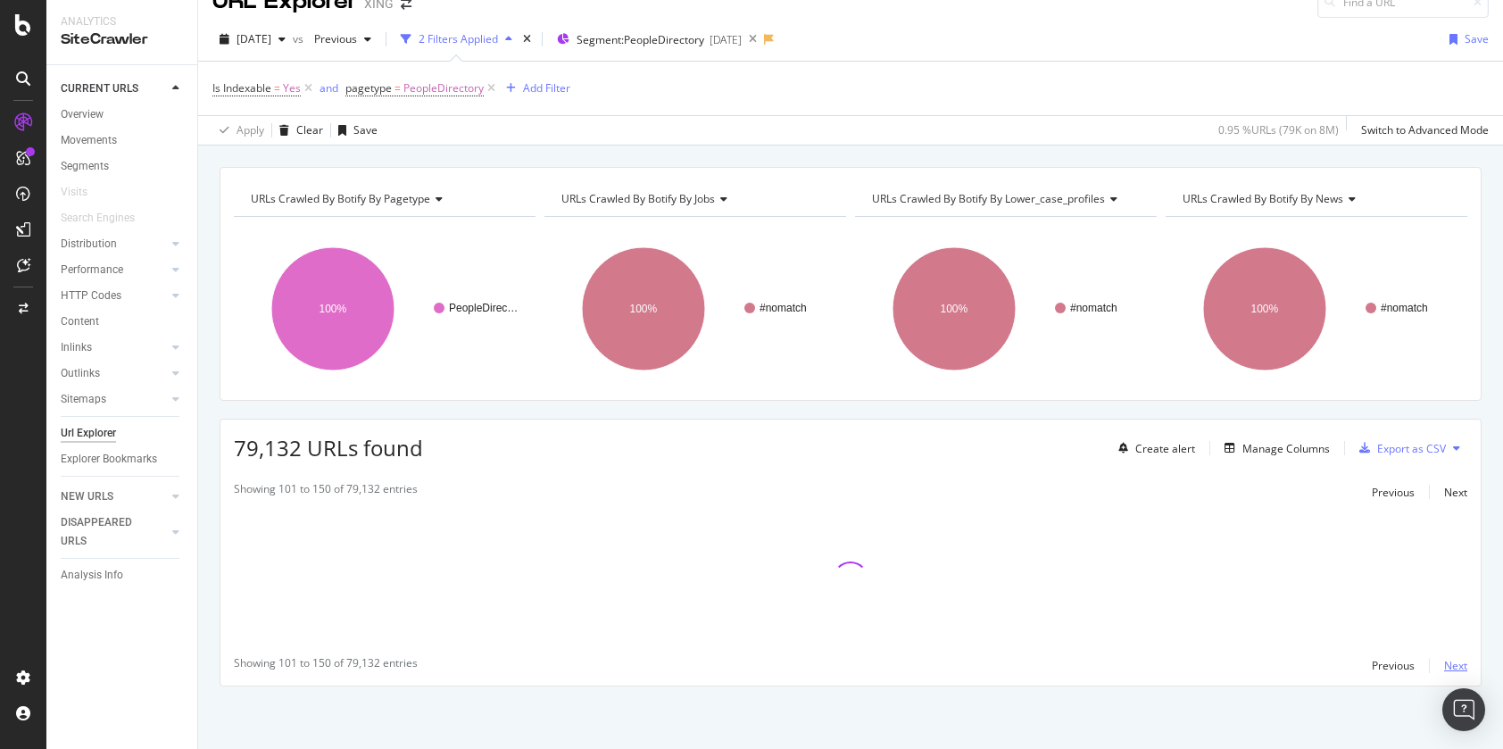
scroll to position [3653, 0]
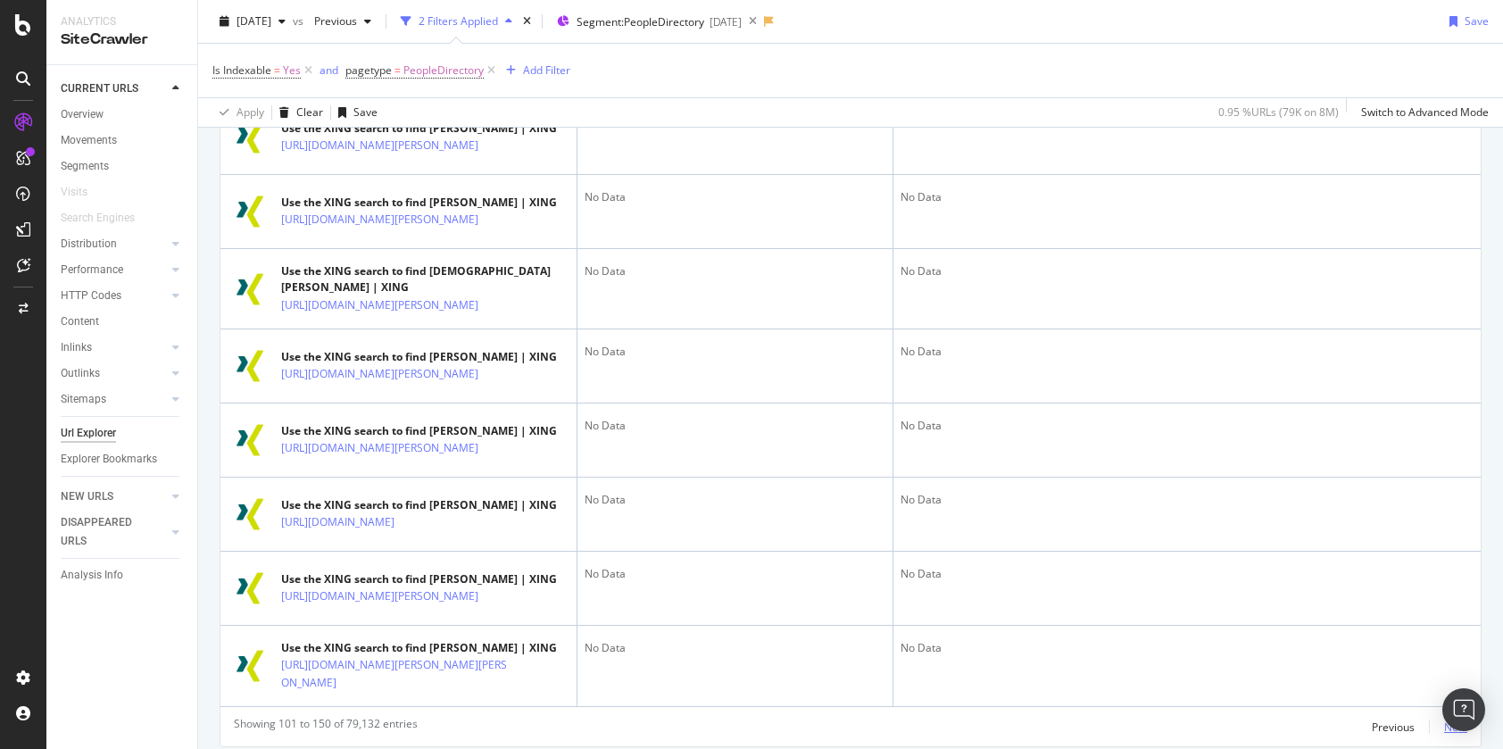
click at [1460, 720] on div "Next" at bounding box center [1455, 727] width 23 height 15
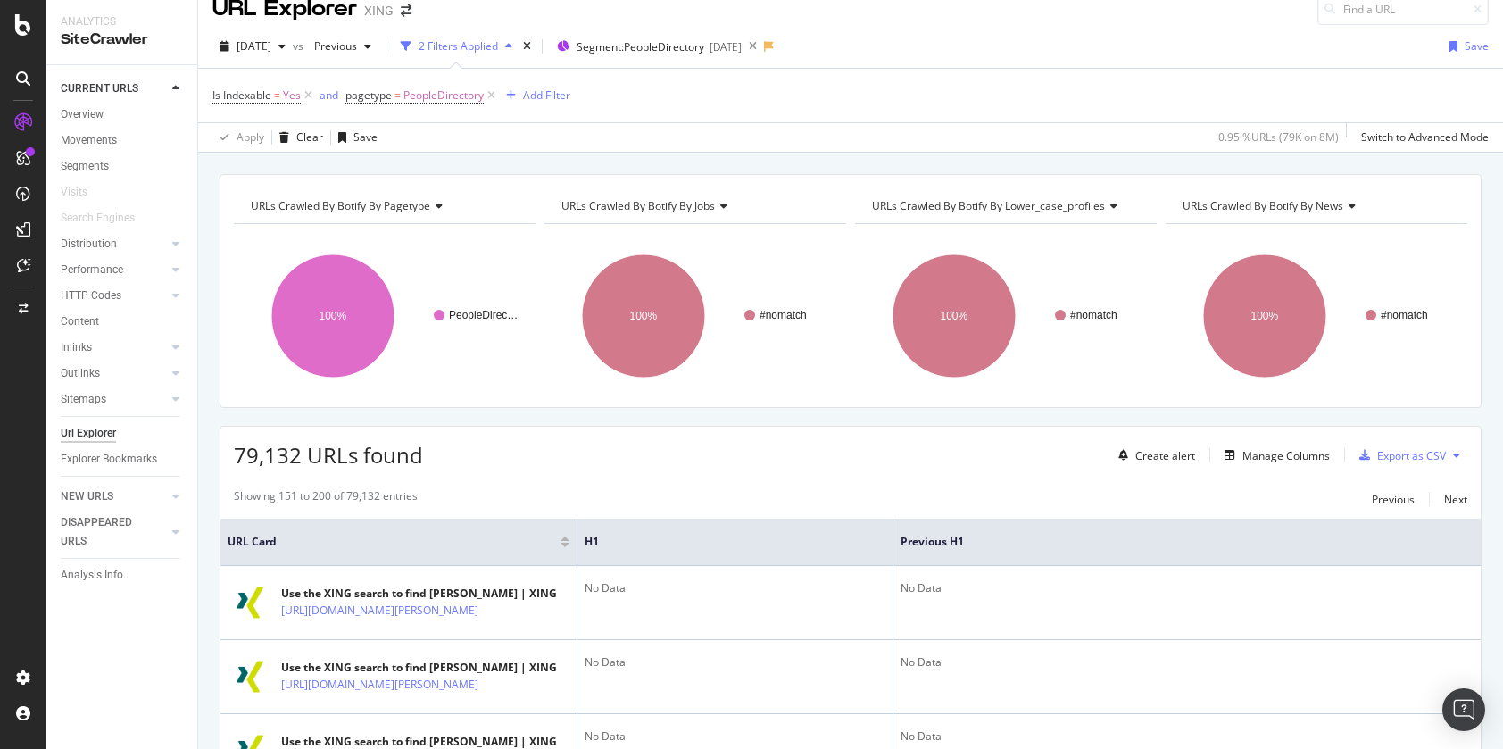
scroll to position [22, 0]
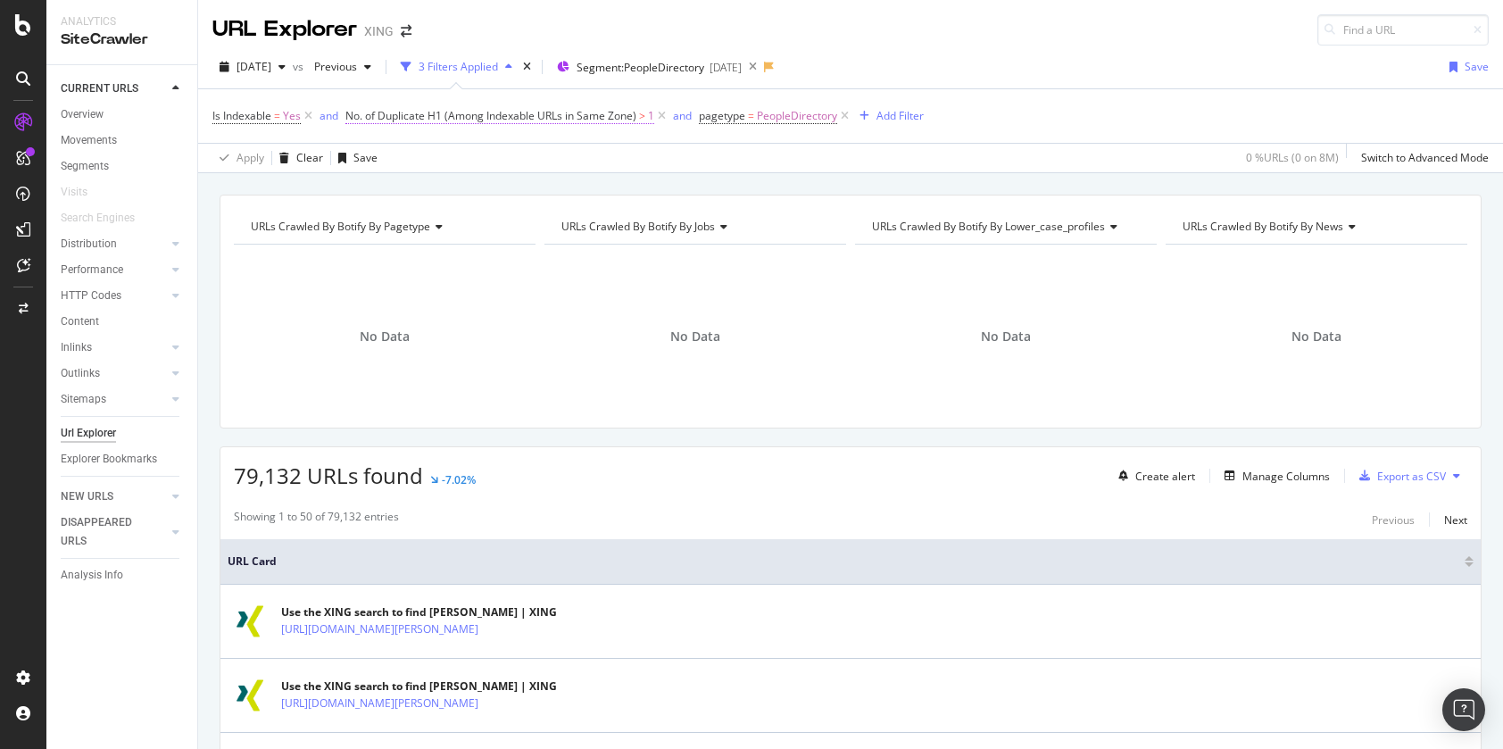
click at [624, 114] on span "No. of Duplicate H1 (Among Indexable URLs in Same Zone)" at bounding box center [490, 115] width 291 height 15
click at [357, 71] on span "Previous" at bounding box center [332, 66] width 50 height 15
click at [379, 68] on div "button" at bounding box center [367, 67] width 21 height 11
click at [271, 65] on span "[DATE]" at bounding box center [254, 66] width 35 height 15
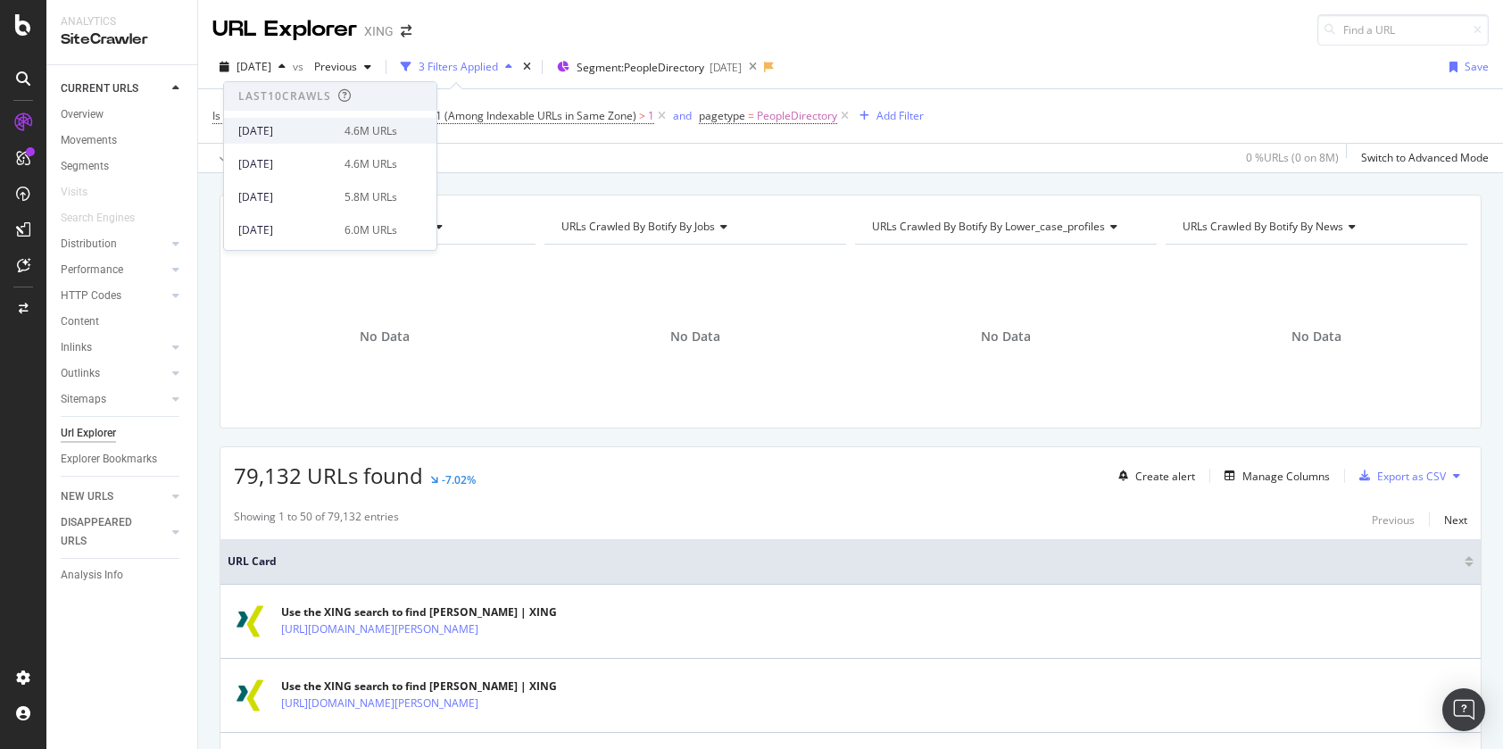
click at [319, 133] on div "[DATE]" at bounding box center [286, 131] width 96 height 16
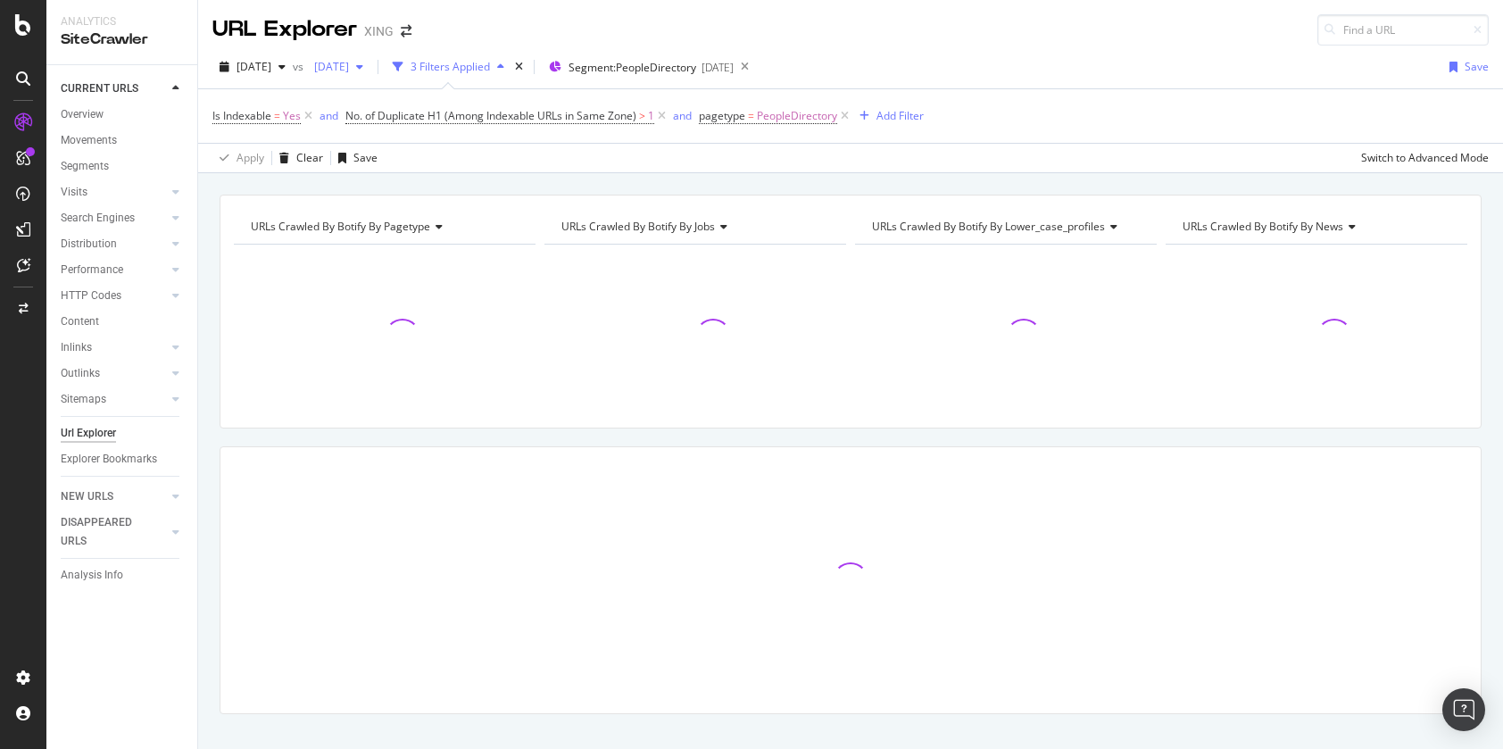
click at [349, 64] on span "[DATE]" at bounding box center [328, 66] width 42 height 15
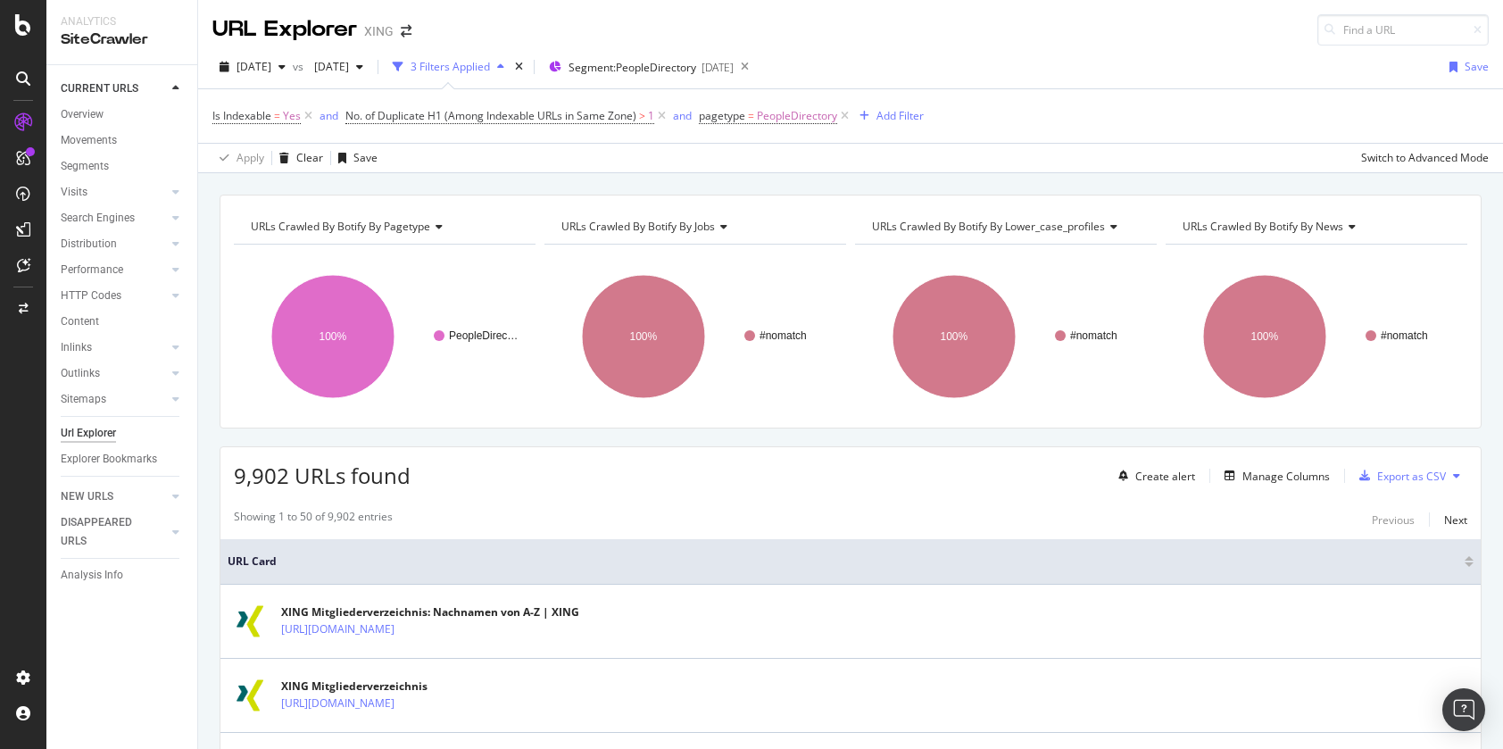
click at [488, 31] on div "URL Explorer XING" at bounding box center [850, 23] width 1305 height 46
click at [1253, 477] on div "Manage Columns" at bounding box center [1286, 476] width 87 height 15
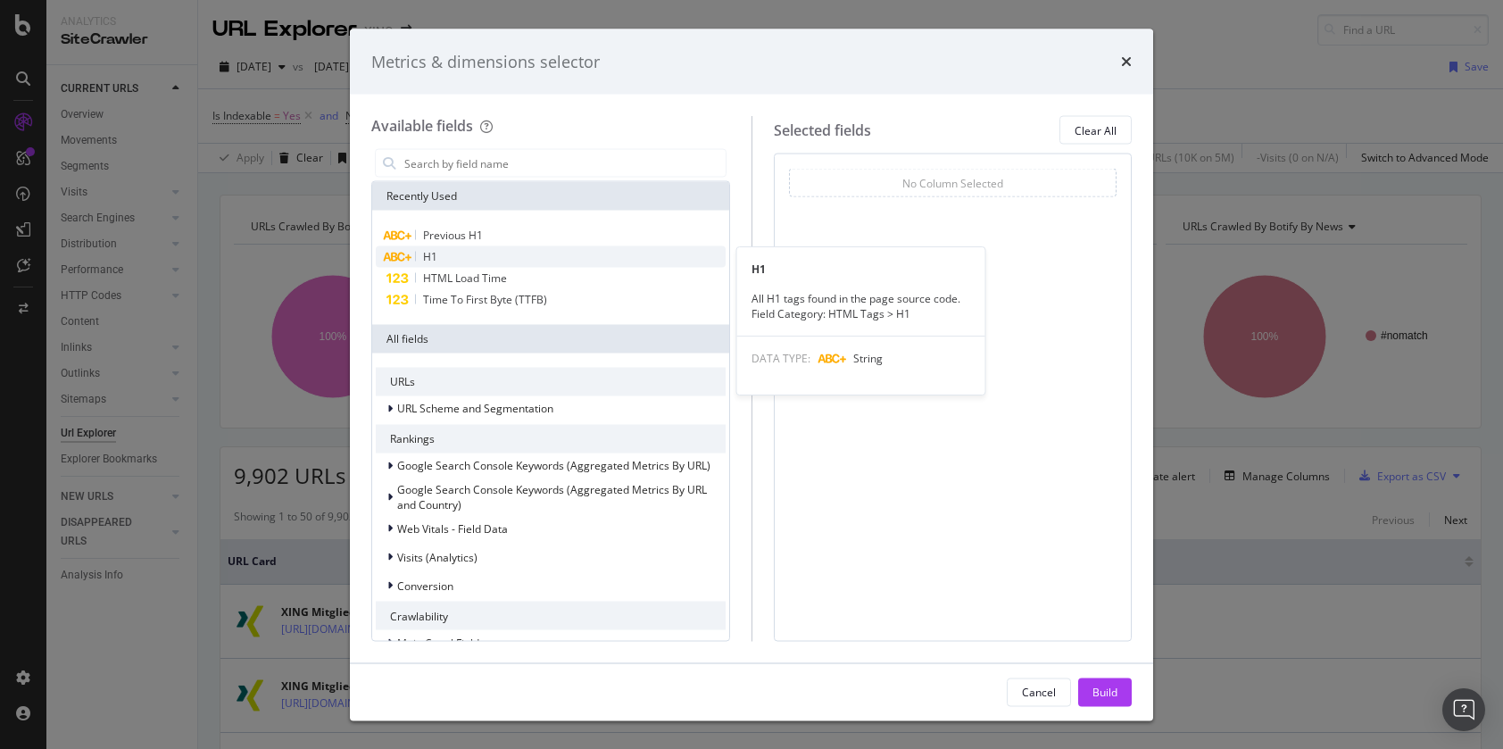
click at [486, 258] on div "H1" at bounding box center [551, 256] width 350 height 21
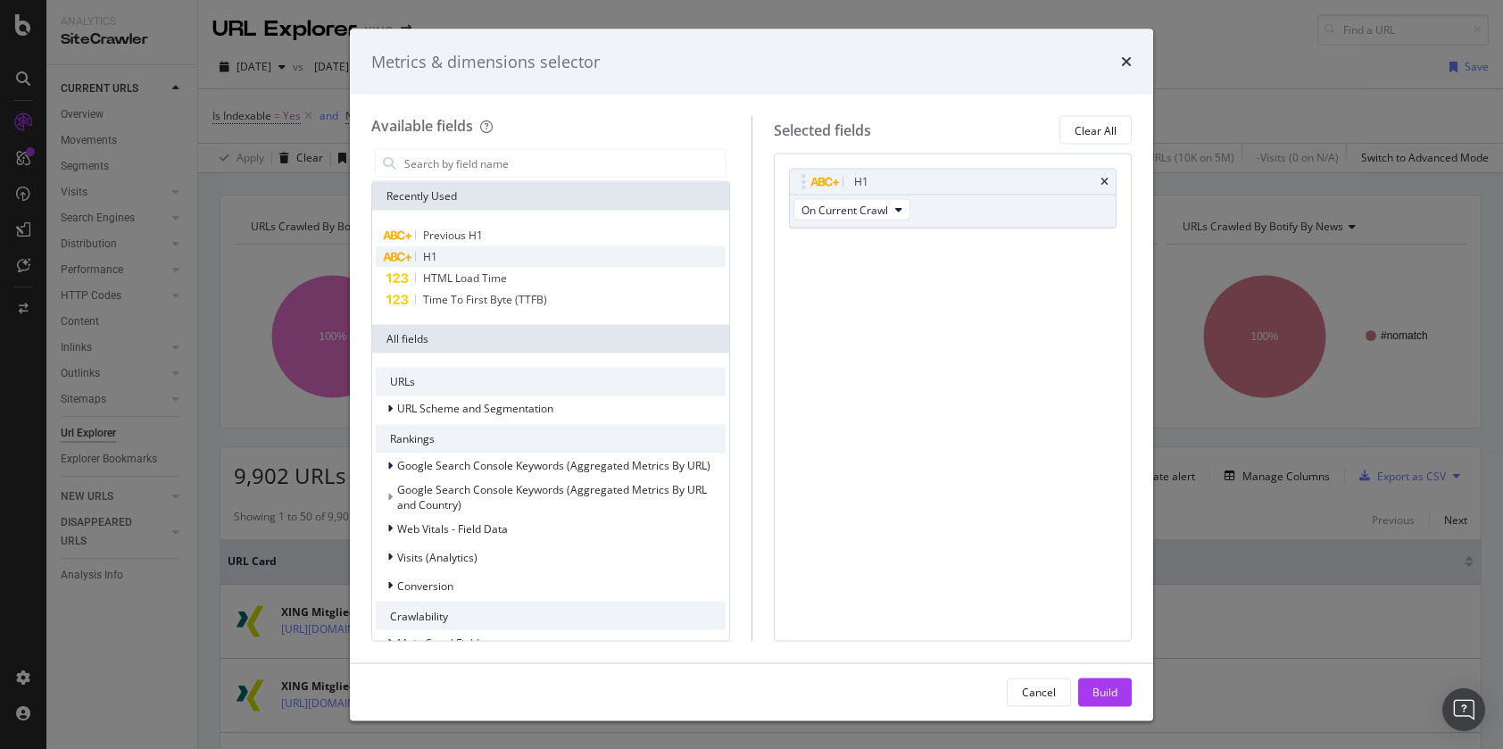
click at [486, 258] on div "H1" at bounding box center [551, 256] width 350 height 21
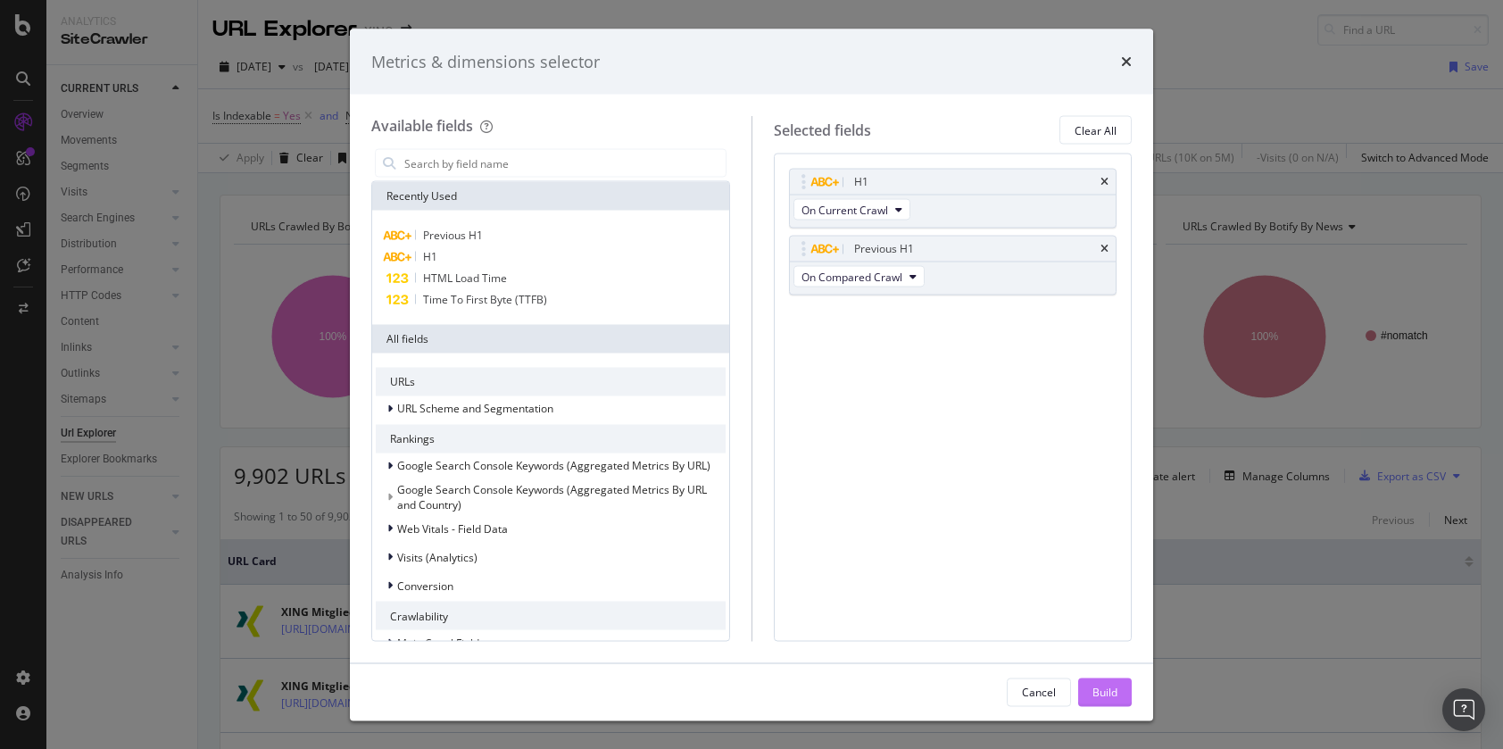
click at [1108, 703] on div "Build" at bounding box center [1105, 691] width 25 height 27
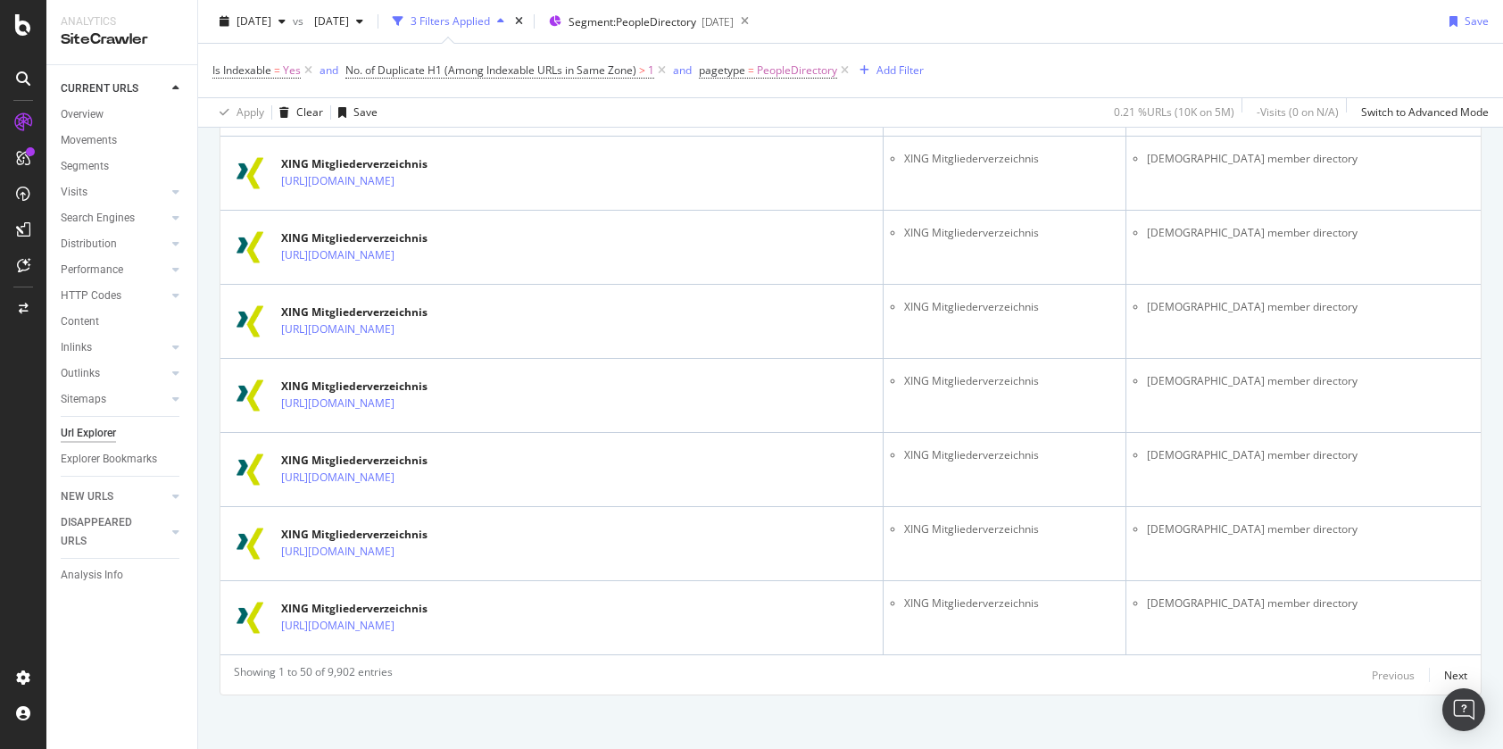
scroll to position [3646, 0]
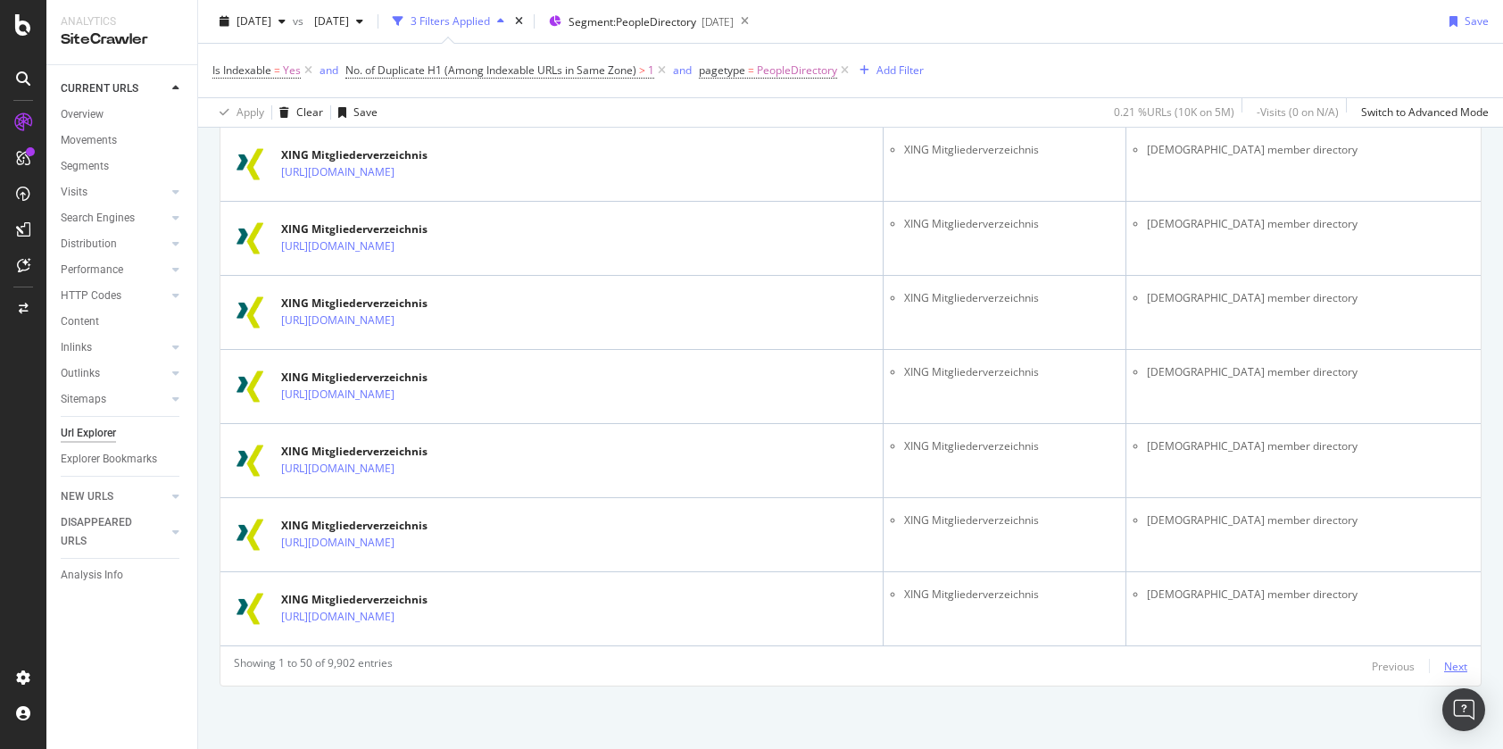
click at [1459, 670] on div "Next" at bounding box center [1455, 666] width 23 height 15
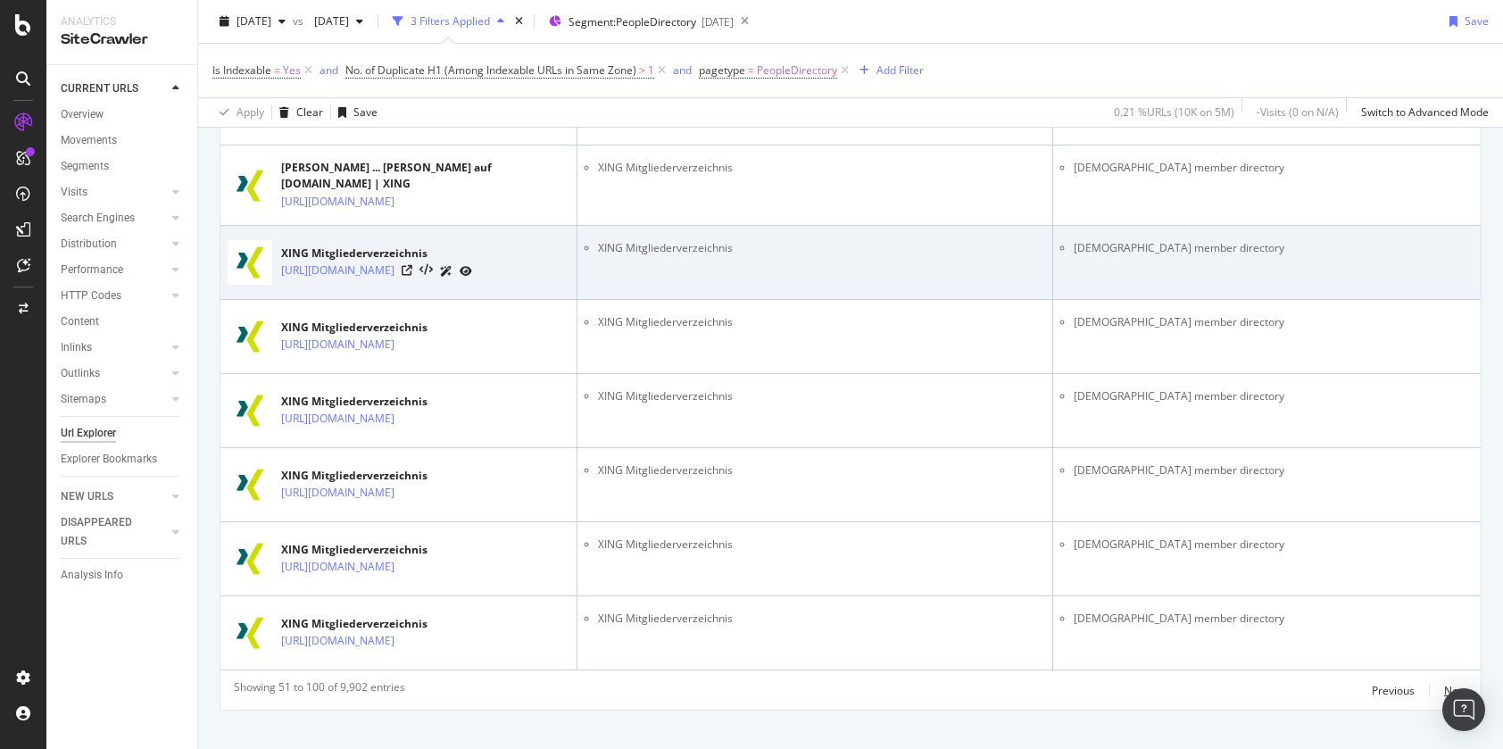
scroll to position [3898, 0]
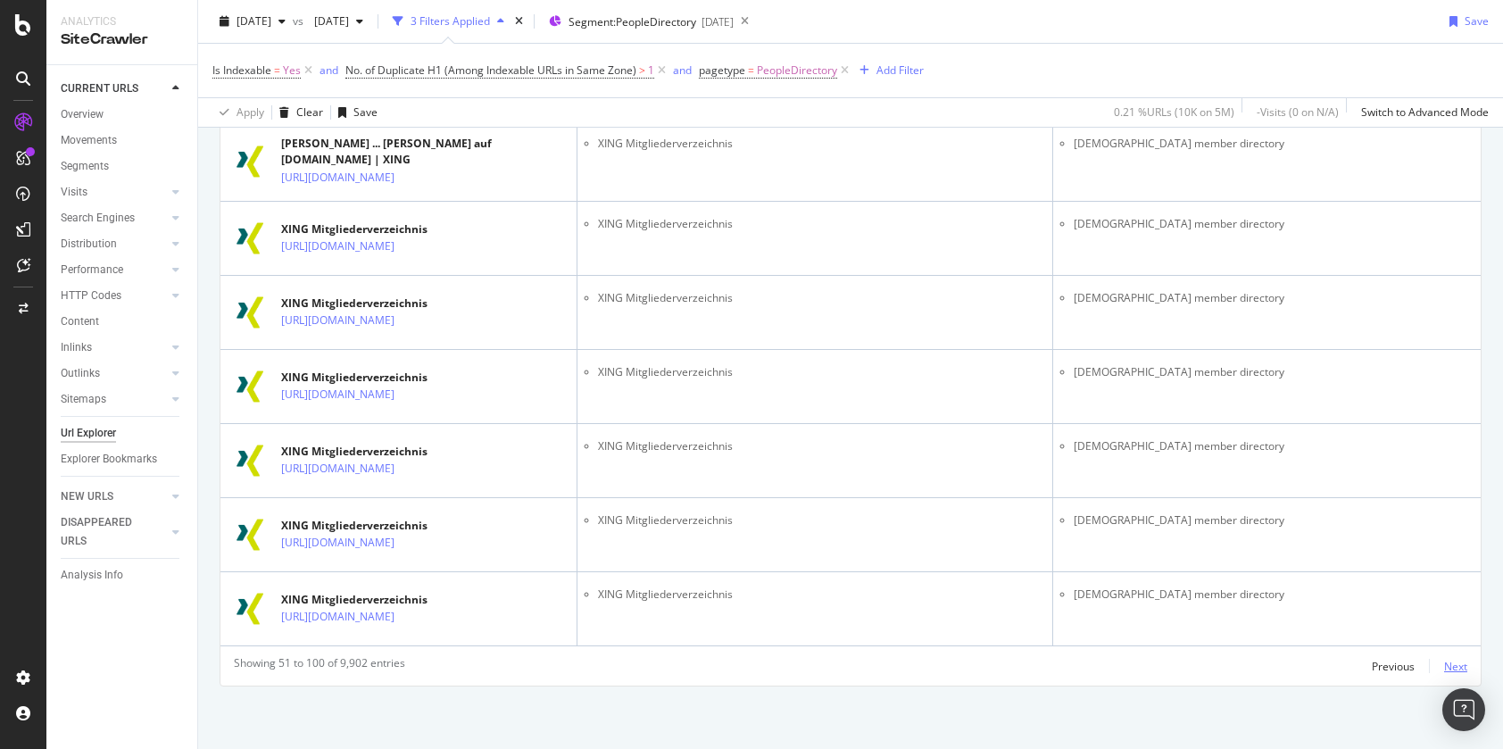
click at [1452, 664] on div "Next" at bounding box center [1455, 666] width 23 height 15
click at [1458, 668] on div "Next" at bounding box center [1455, 666] width 23 height 15
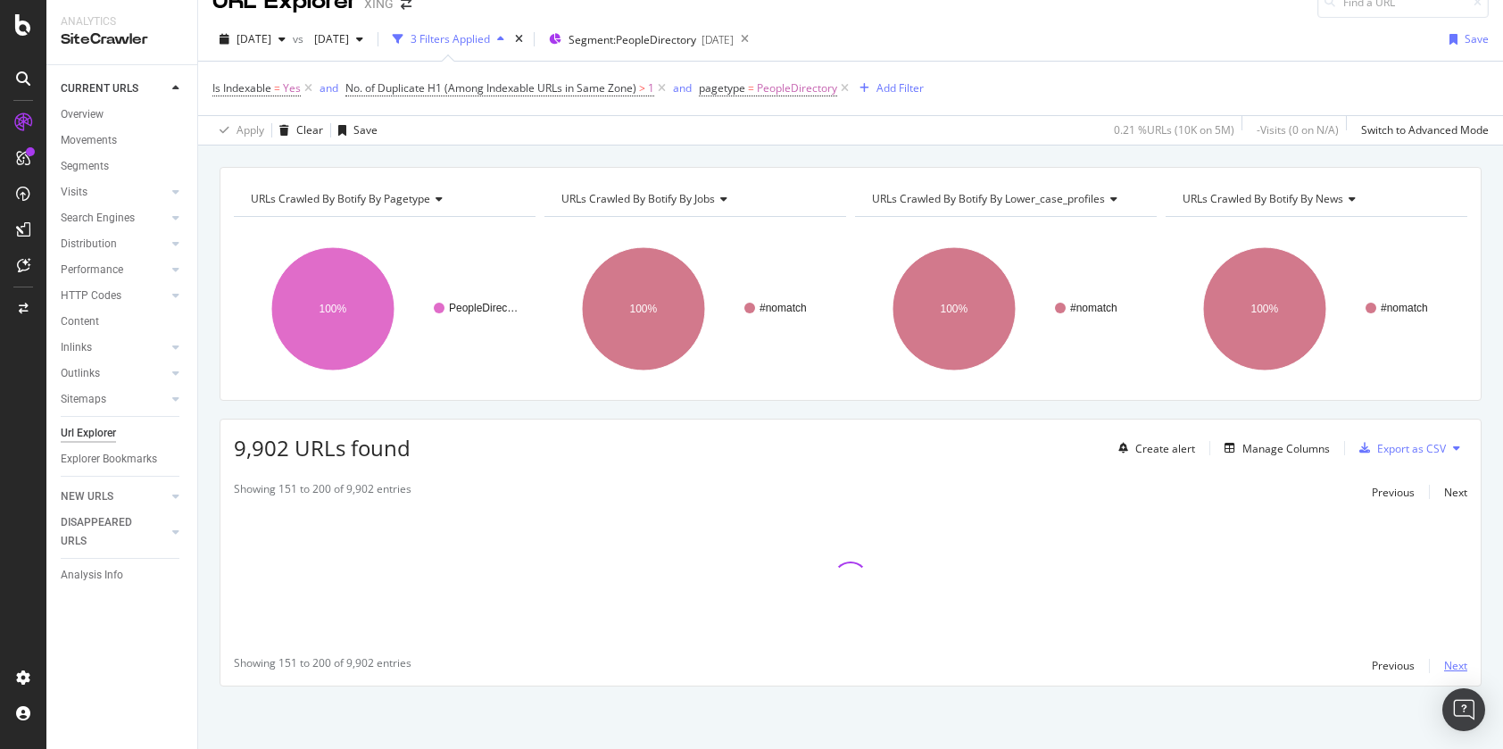
scroll to position [3900, 0]
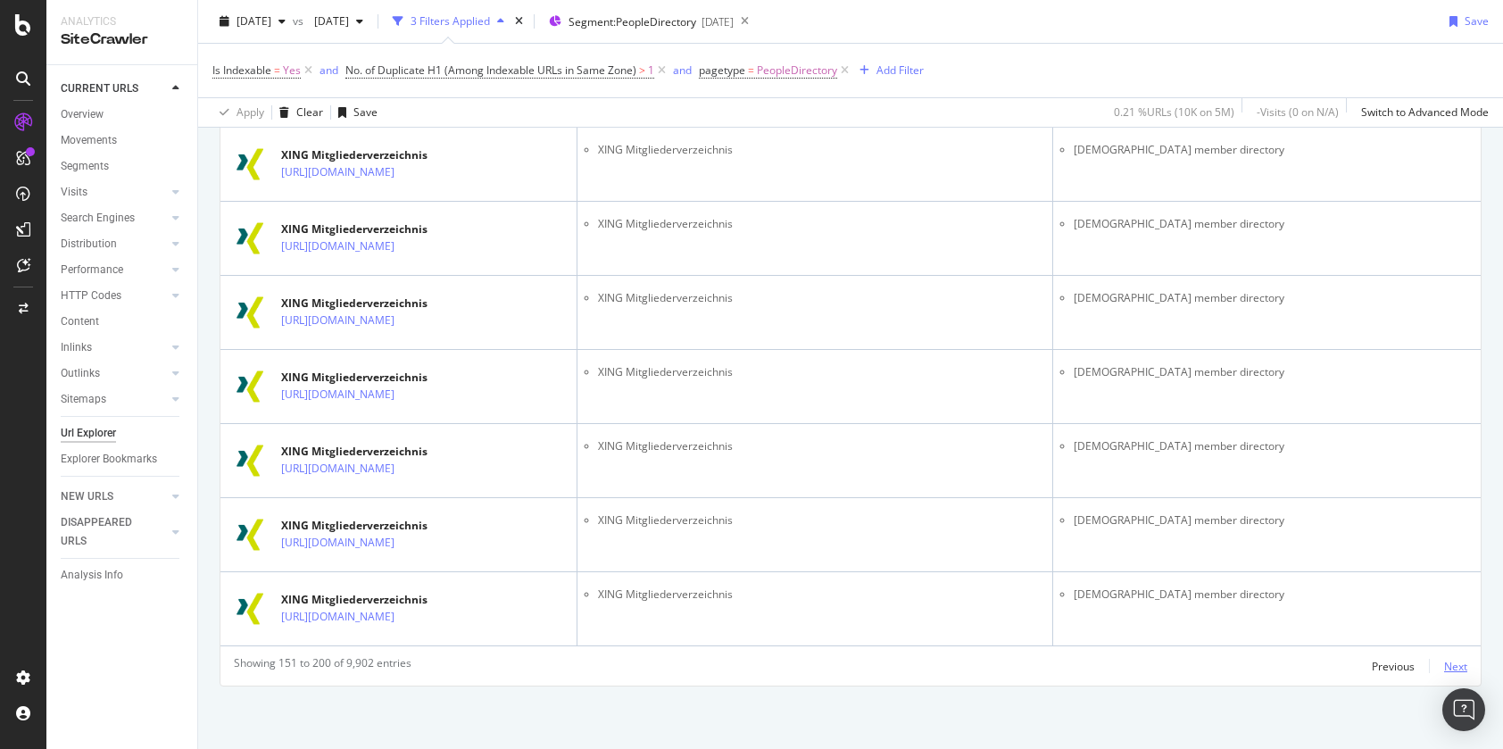
click at [1458, 668] on div "Next" at bounding box center [1455, 666] width 23 height 15
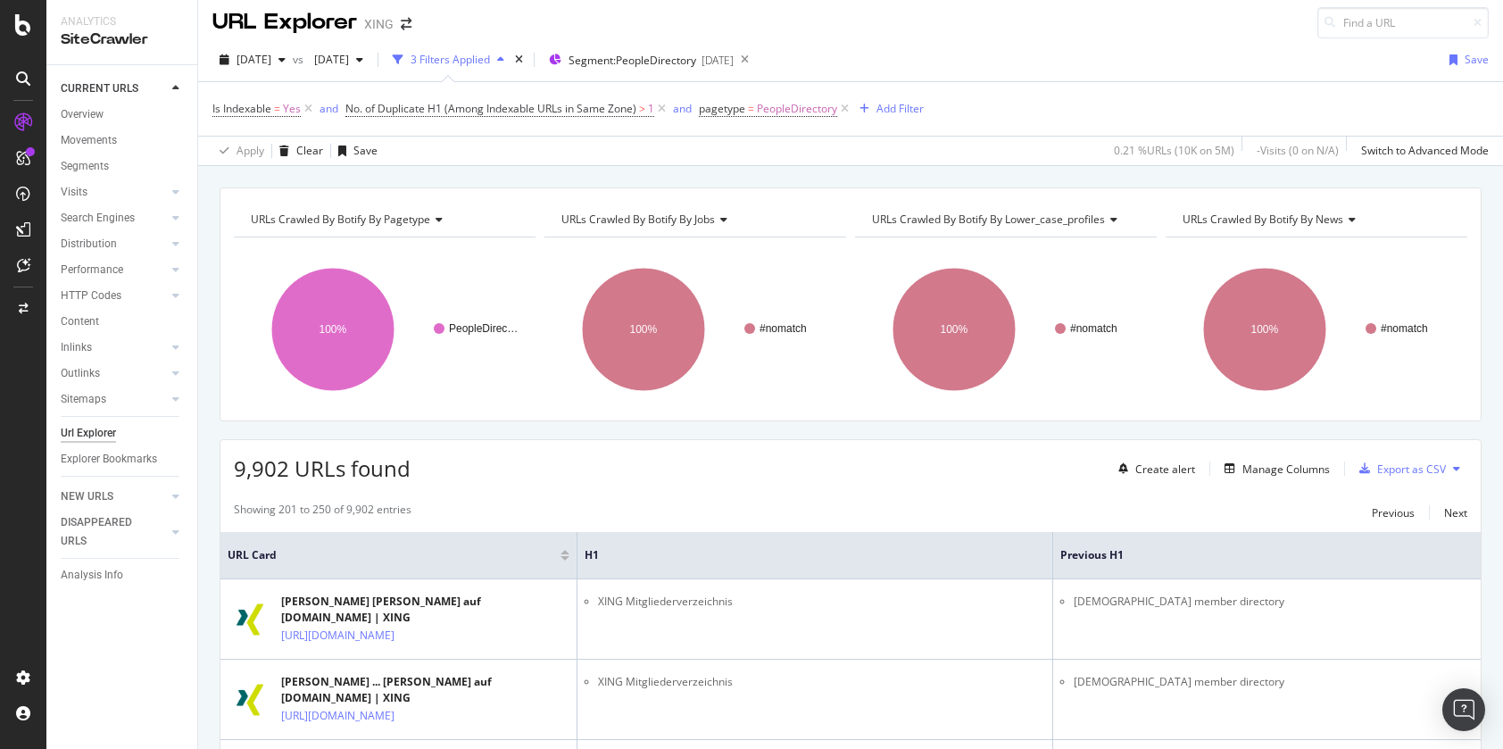
scroll to position [0, 0]
